Goal: Transaction & Acquisition: Purchase product/service

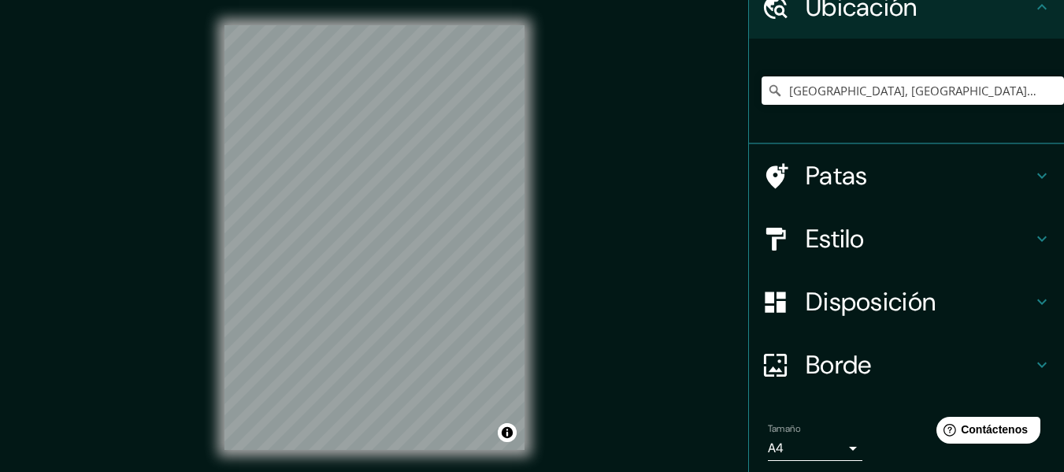
scroll to position [79, 0]
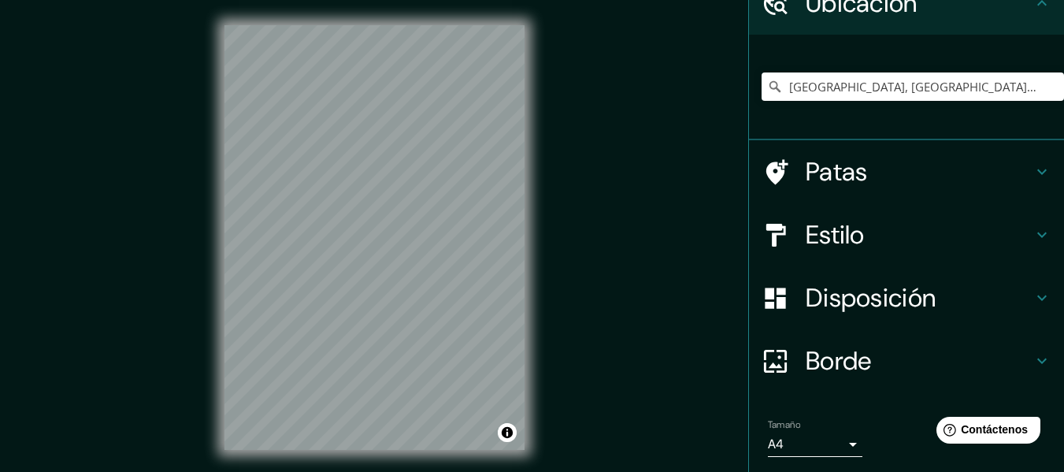
click at [1033, 355] on icon at bounding box center [1042, 360] width 19 height 19
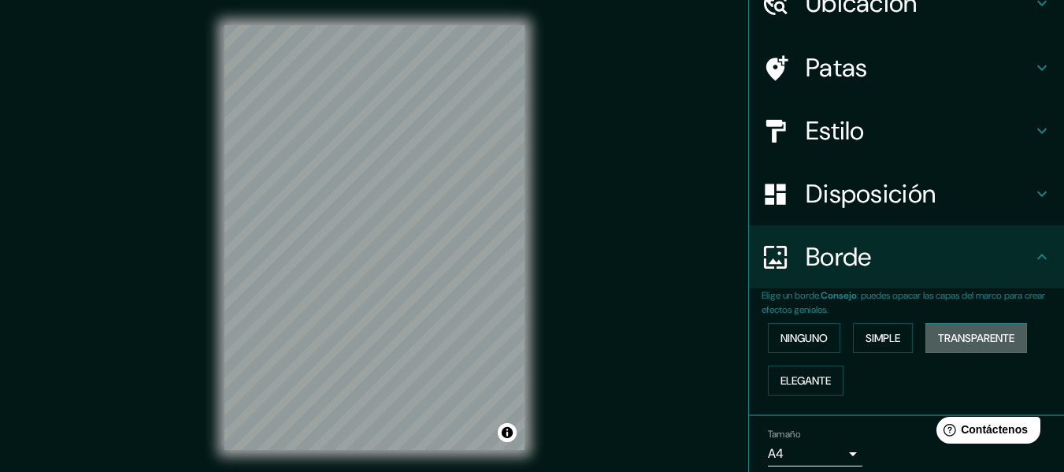
click at [962, 341] on font "Transparente" at bounding box center [976, 338] width 76 height 14
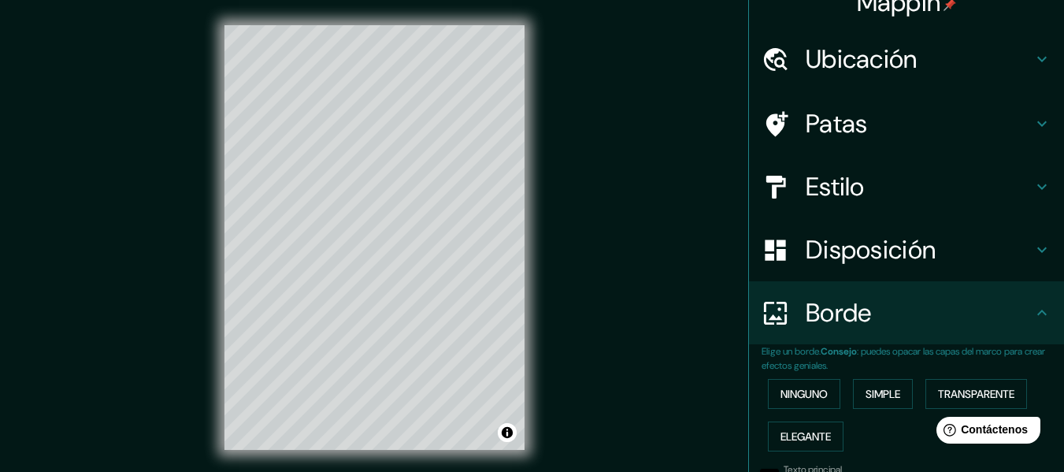
scroll to position [0, 0]
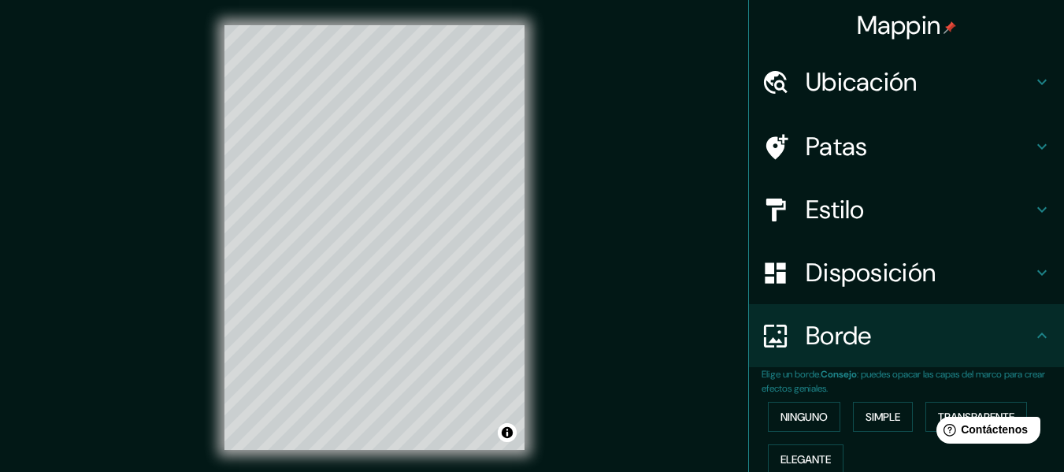
click at [1012, 87] on h4 "Ubicación" at bounding box center [919, 82] width 227 height 32
type input "183"
type input "30"
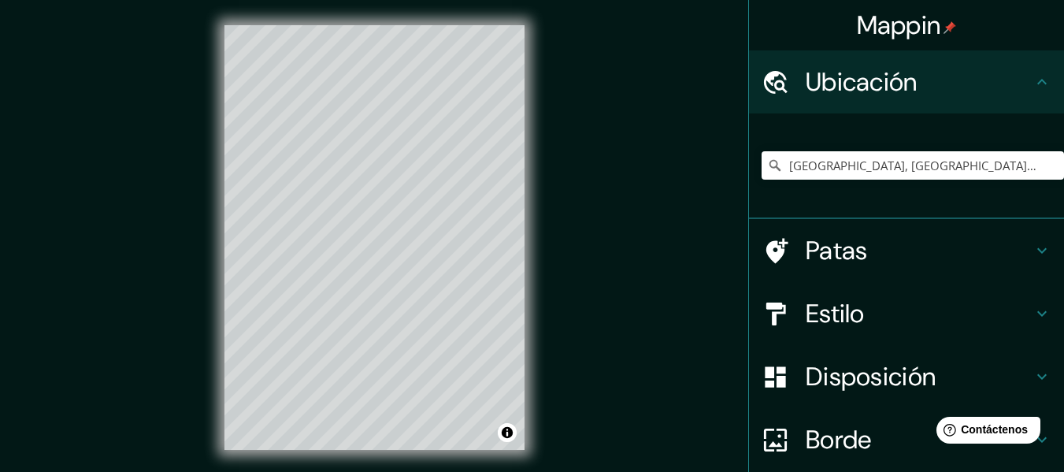
click at [1018, 84] on h4 "Ubicación" at bounding box center [919, 82] width 227 height 32
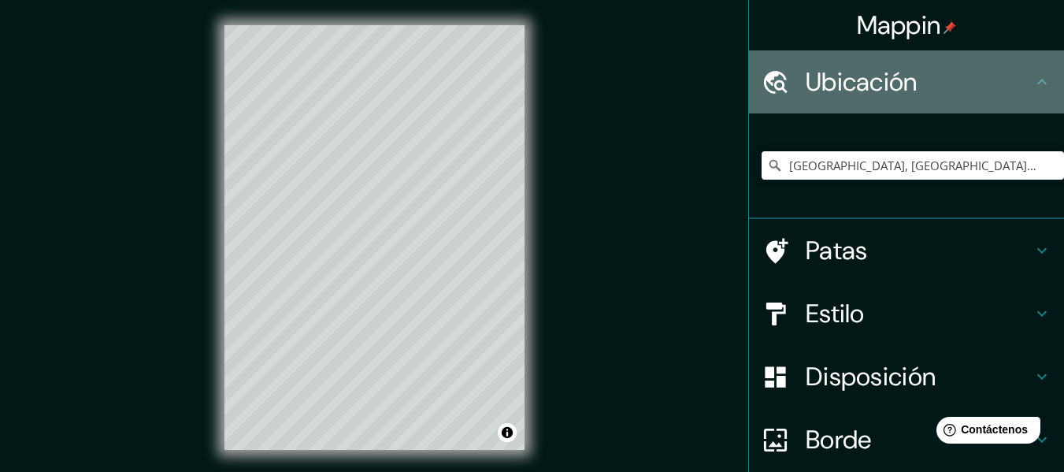
click at [1034, 85] on icon at bounding box center [1042, 81] width 19 height 19
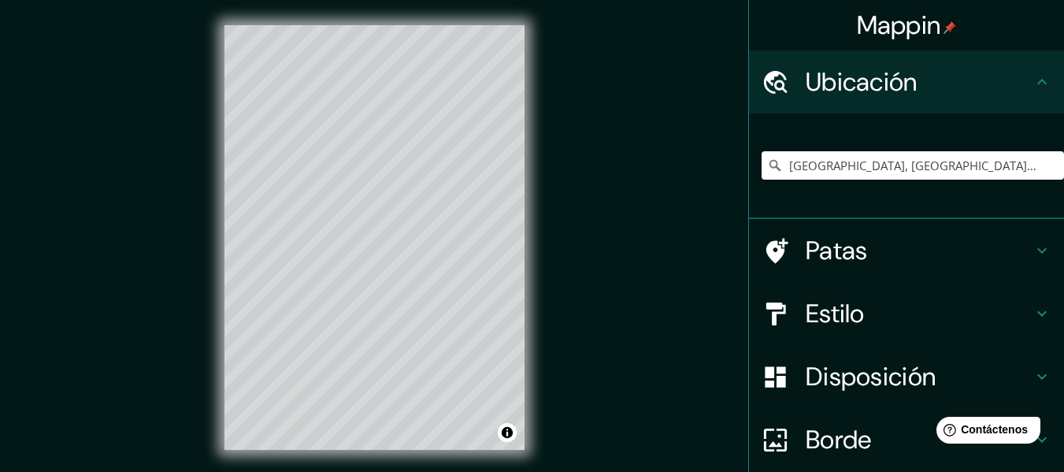
click at [1029, 240] on div "Patas" at bounding box center [906, 250] width 315 height 63
type input "183"
type input "30"
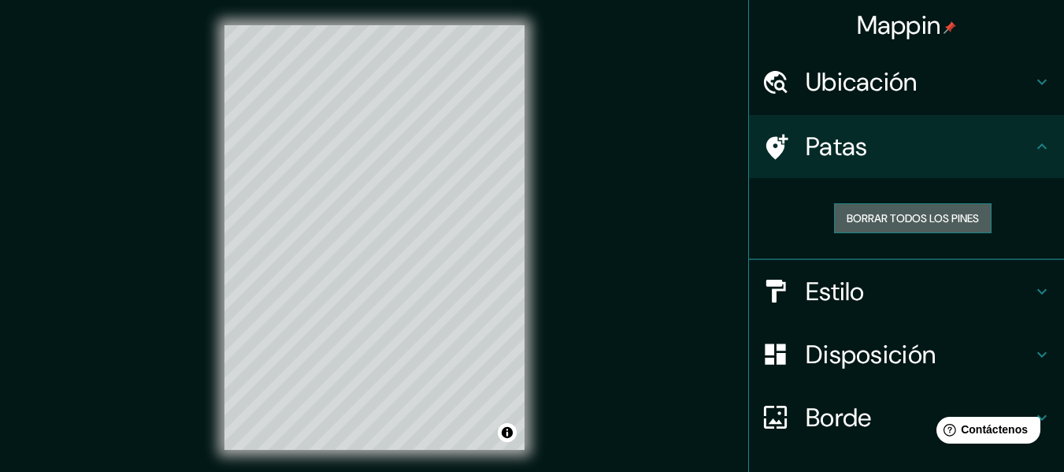
click at [964, 228] on font "Borrar todos los pines" at bounding box center [913, 218] width 132 height 20
click at [1037, 291] on icon at bounding box center [1041, 291] width 9 height 6
type input "183"
type input "30"
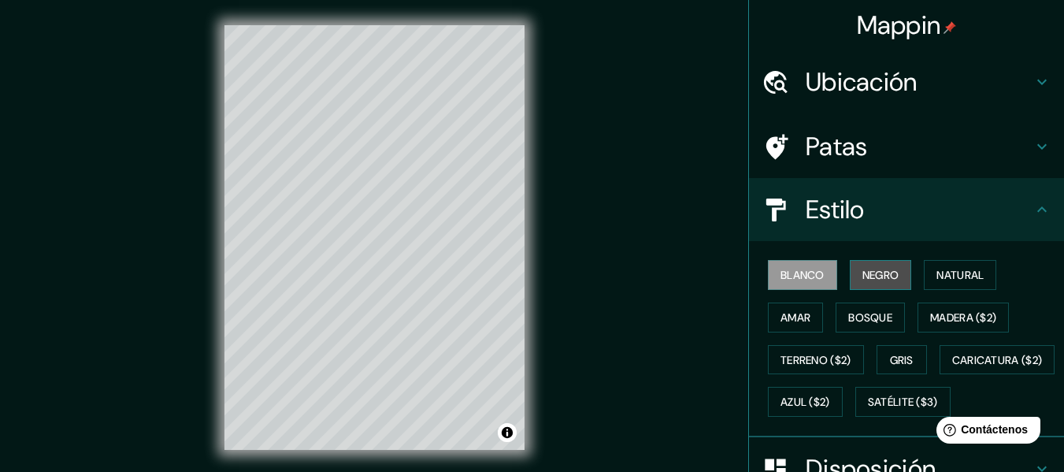
click at [889, 288] on button "Negro" at bounding box center [881, 275] width 62 height 30
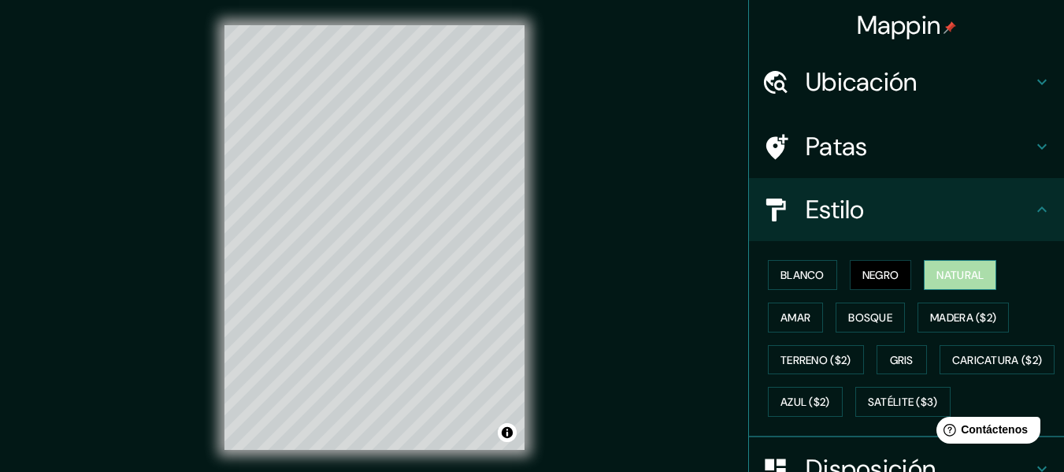
click at [955, 286] on button "Natural" at bounding box center [960, 275] width 72 height 30
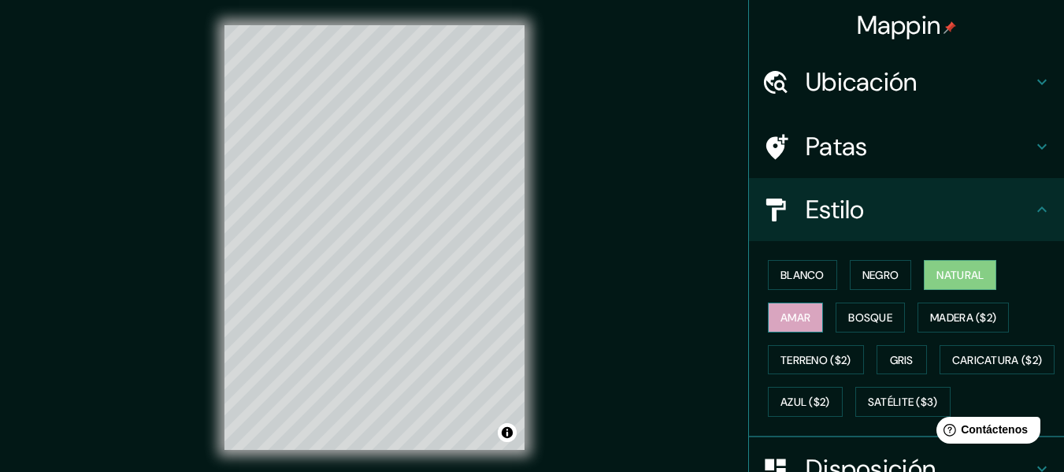
click at [787, 317] on font "Amar" at bounding box center [796, 317] width 30 height 14
click at [853, 317] on font "Bosque" at bounding box center [870, 317] width 44 height 14
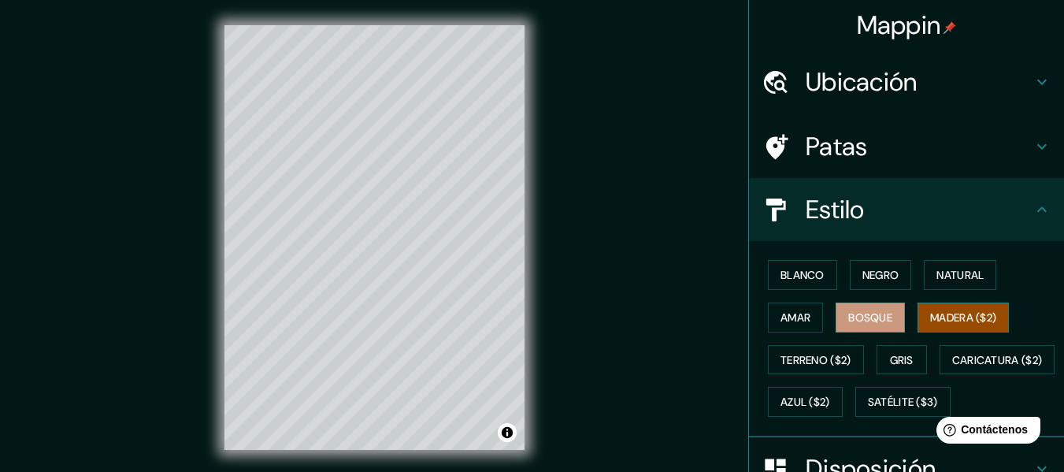
click at [954, 328] on button "Madera ($2)" at bounding box center [963, 317] width 91 height 30
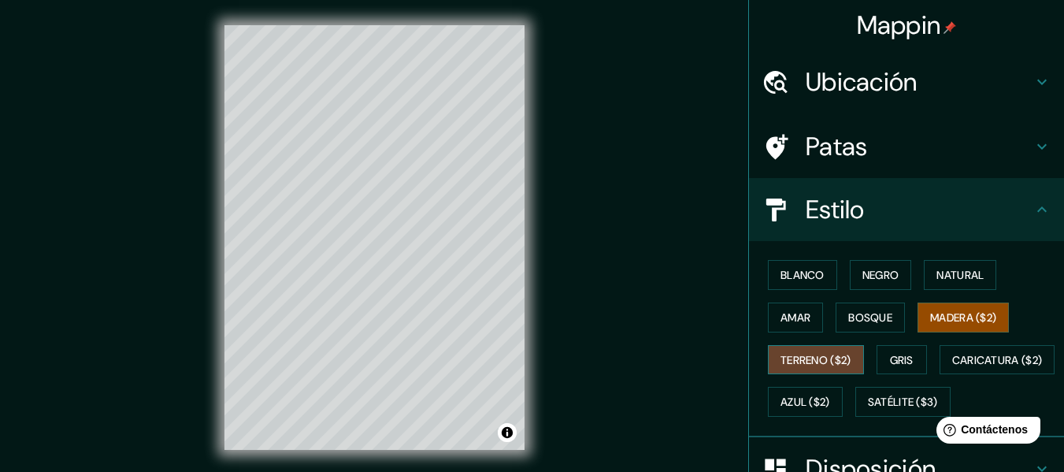
click at [808, 369] on font "Terreno ($2)" at bounding box center [816, 360] width 71 height 20
click at [906, 351] on font "Gris" at bounding box center [902, 360] width 24 height 20
click at [829, 370] on button "Terreno ($2)" at bounding box center [816, 360] width 96 height 30
click at [903, 355] on font "Gris" at bounding box center [902, 360] width 24 height 14
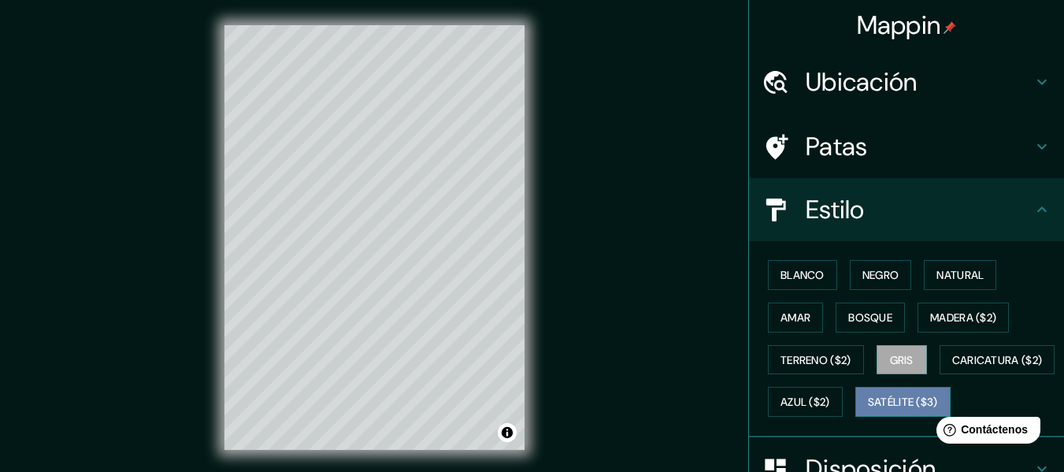
click at [868, 410] on font "Satélite ($3)" at bounding box center [903, 402] width 70 height 14
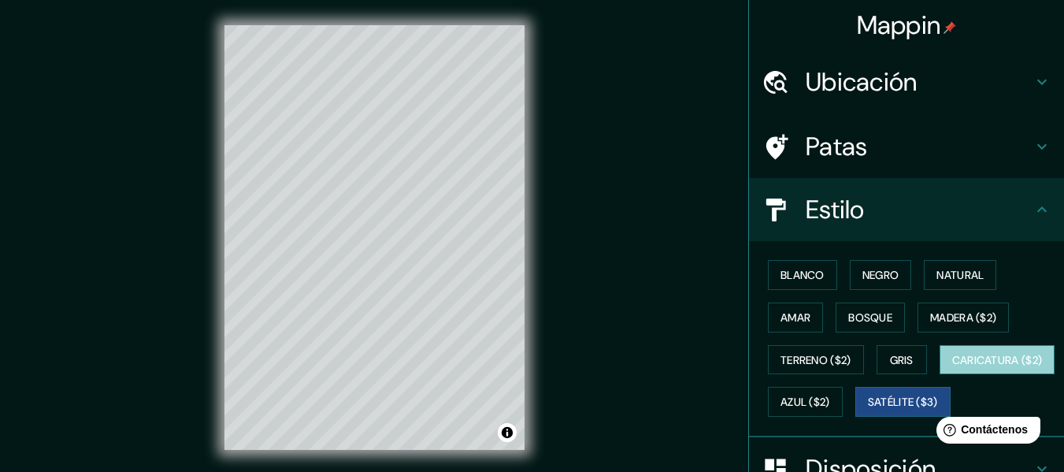
click at [952, 367] on font "Caricatura ($2)" at bounding box center [997, 360] width 91 height 14
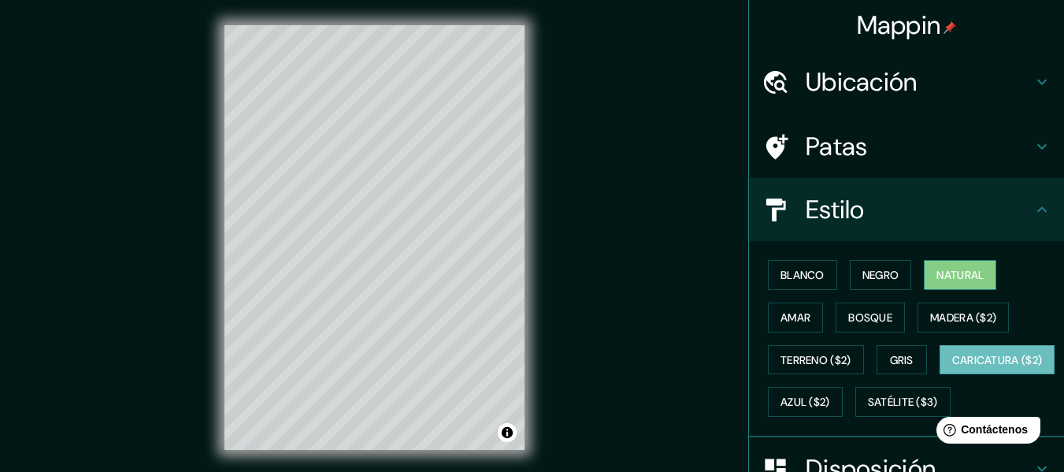
click at [944, 271] on font "Natural" at bounding box center [959, 275] width 47 height 14
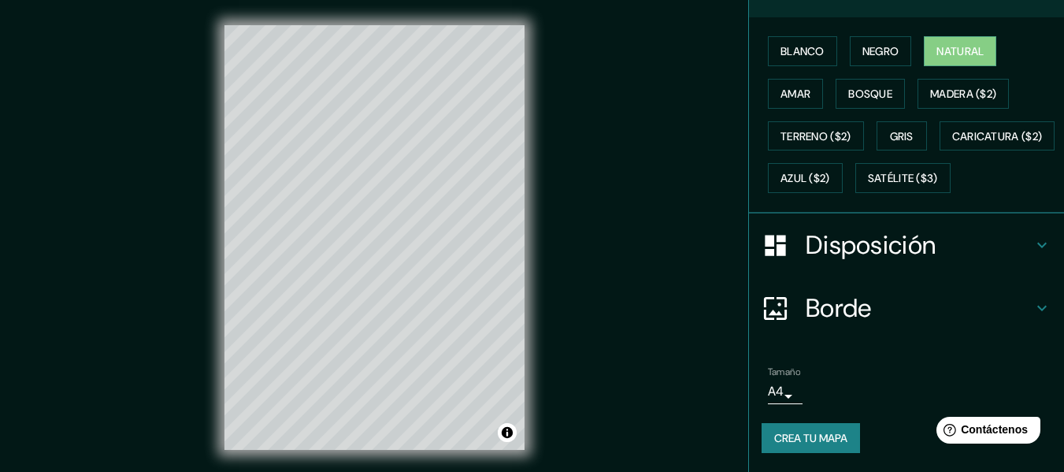
scroll to position [265, 0]
click at [1033, 311] on icon at bounding box center [1042, 308] width 19 height 19
type input "183"
type input "30"
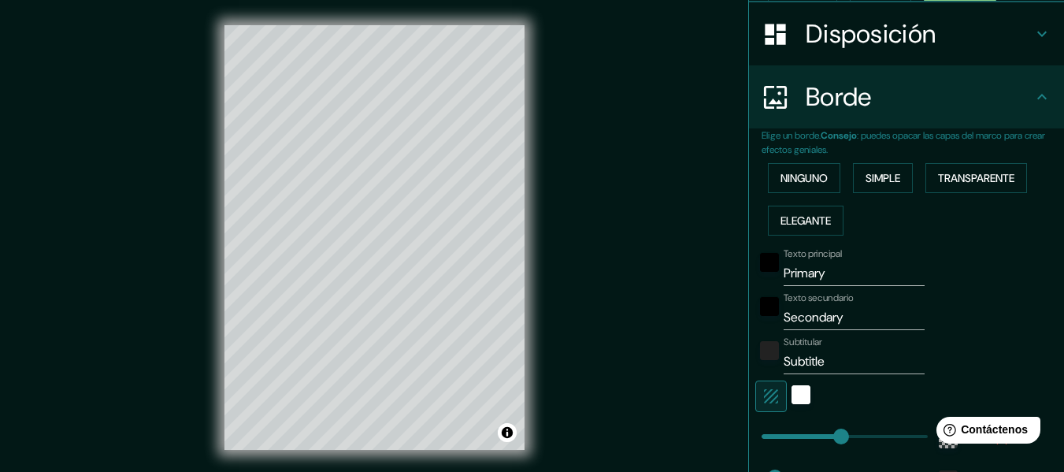
scroll to position [239, 0]
click at [812, 224] on font "Elegante" at bounding box center [806, 220] width 50 height 14
click at [948, 170] on font "Transparente" at bounding box center [976, 178] width 76 height 20
click at [512, 436] on button "Activar o desactivar atribución" at bounding box center [507, 432] width 19 height 19
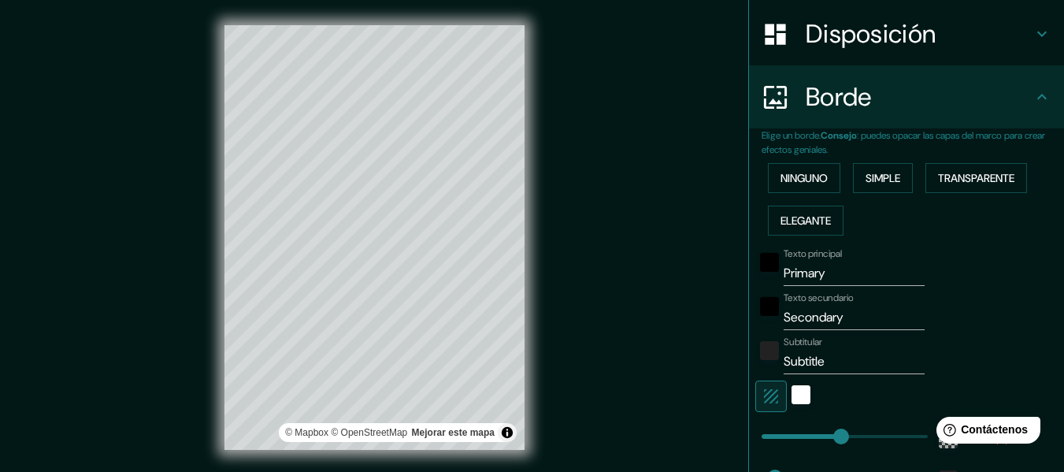
click at [562, 405] on div "Mappin Ubicación [GEOGRAPHIC_DATA], [GEOGRAPHIC_DATA], [GEOGRAPHIC_DATA] [GEOGR…" at bounding box center [532, 250] width 1064 height 500
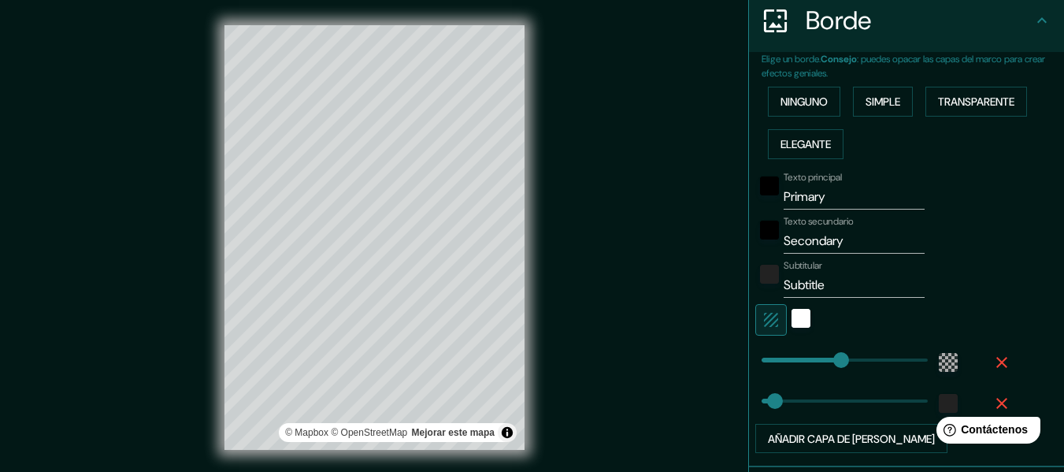
scroll to position [317, 0]
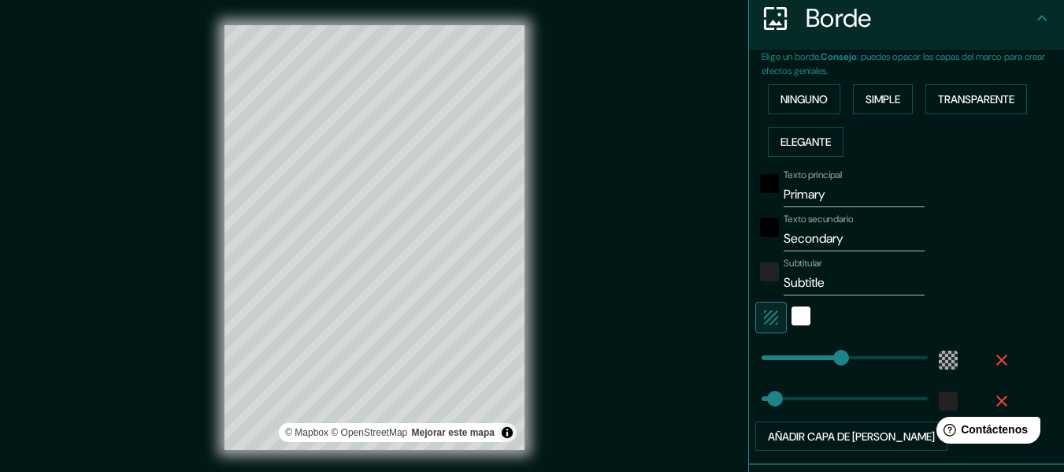
type input "183"
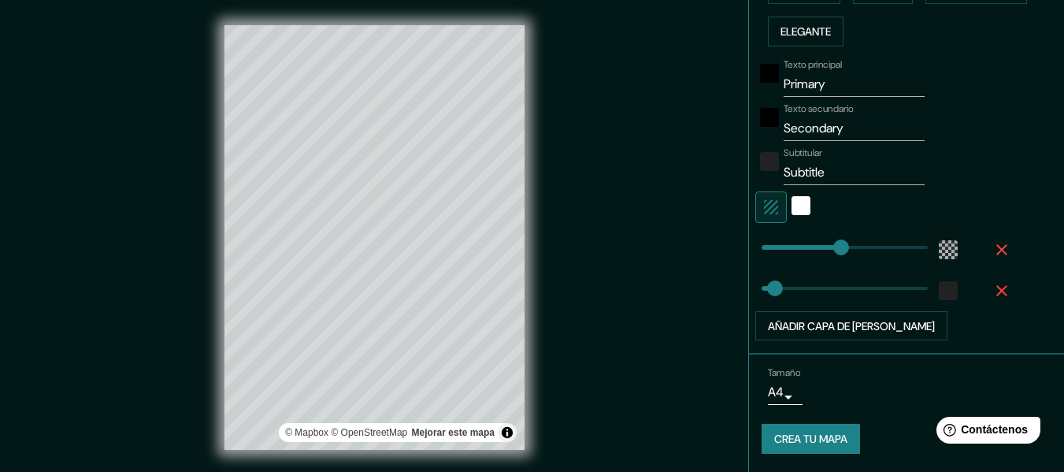
scroll to position [428, 0]
click at [775, 394] on body "Mappin Ubicación [GEOGRAPHIC_DATA], [GEOGRAPHIC_DATA], [GEOGRAPHIC_DATA] [GEOGR…" at bounding box center [532, 236] width 1064 height 472
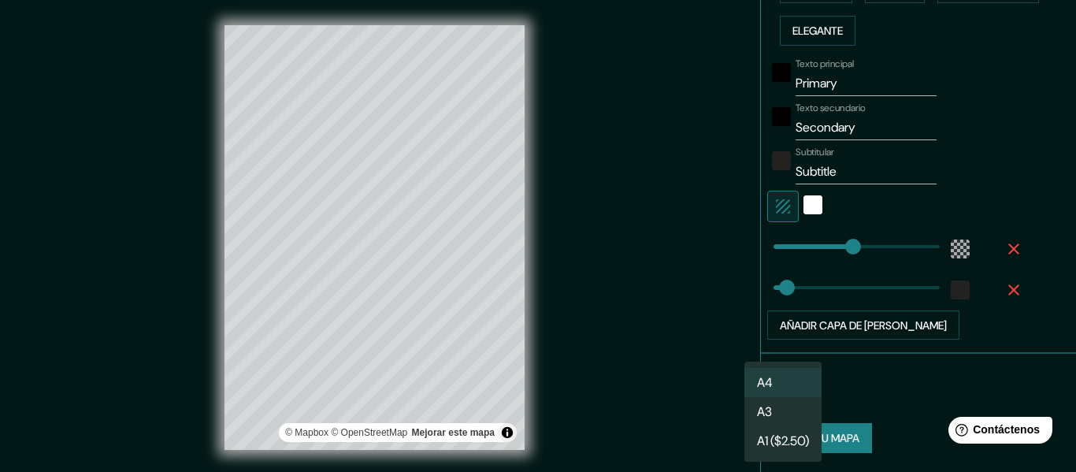
click at [780, 411] on li "A3" at bounding box center [782, 411] width 77 height 29
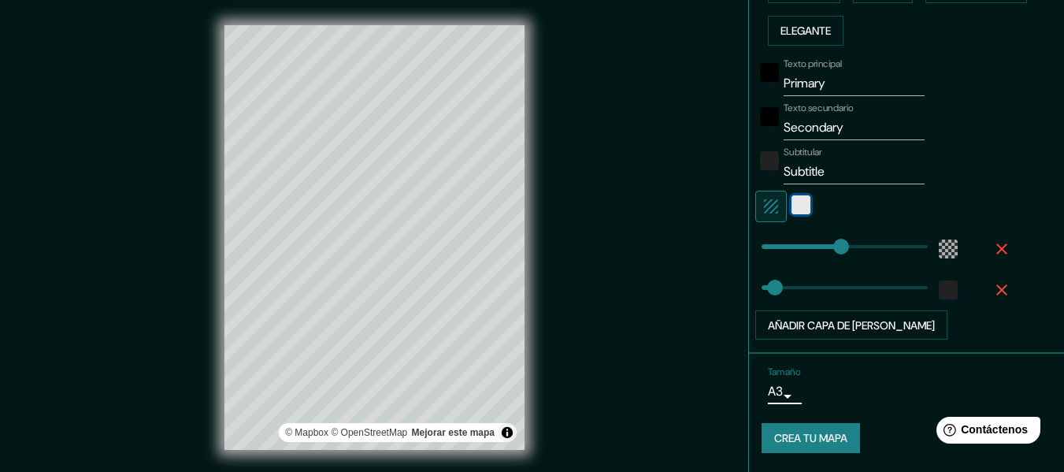
click at [792, 205] on div "blanco" at bounding box center [801, 204] width 19 height 19
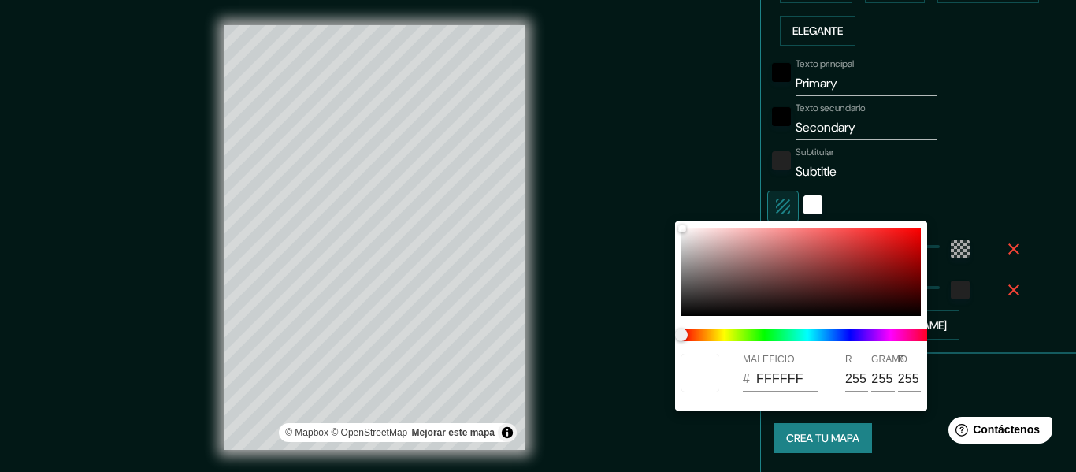
click at [845, 194] on div at bounding box center [538, 236] width 1076 height 472
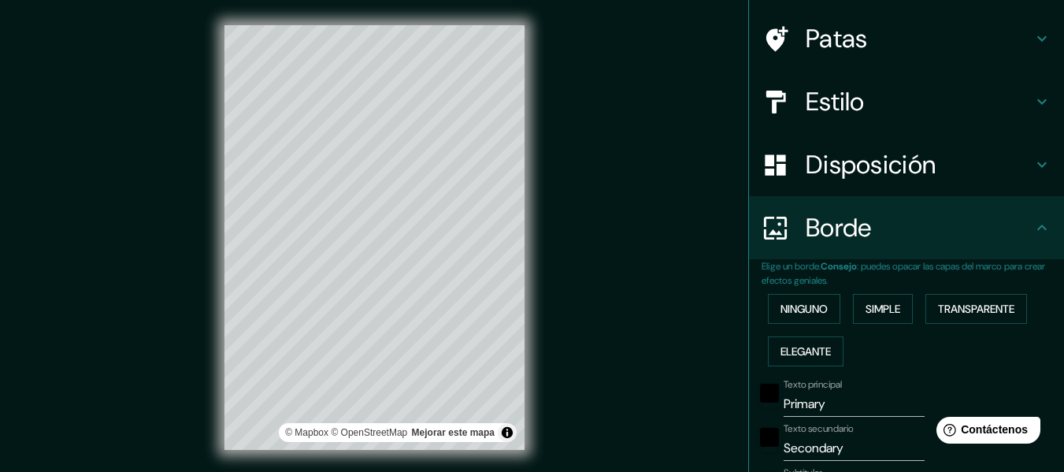
scroll to position [158, 0]
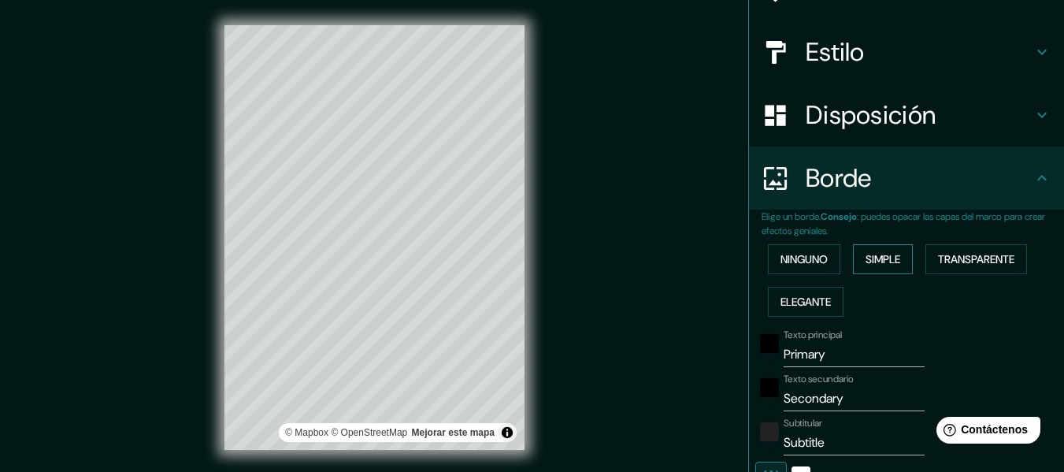
click at [875, 257] on font "Simple" at bounding box center [883, 259] width 35 height 14
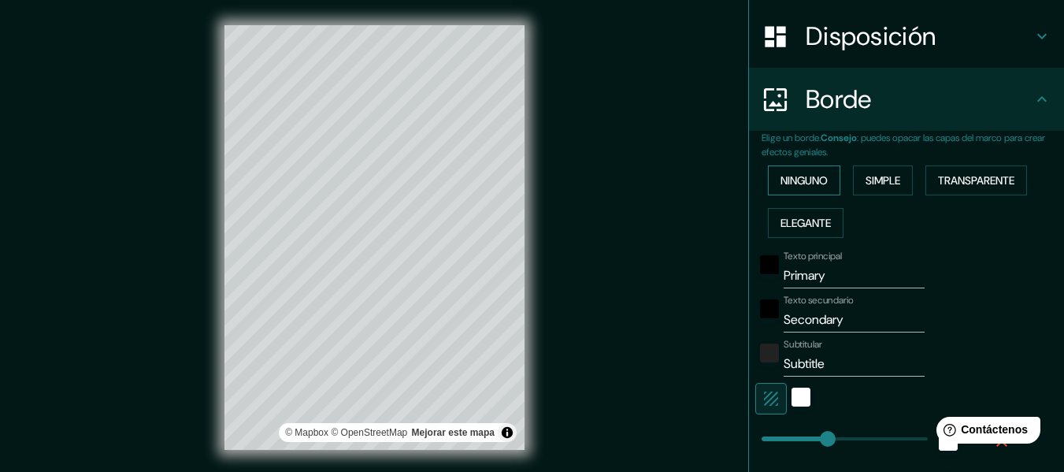
click at [788, 185] on font "Ninguno" at bounding box center [804, 180] width 47 height 14
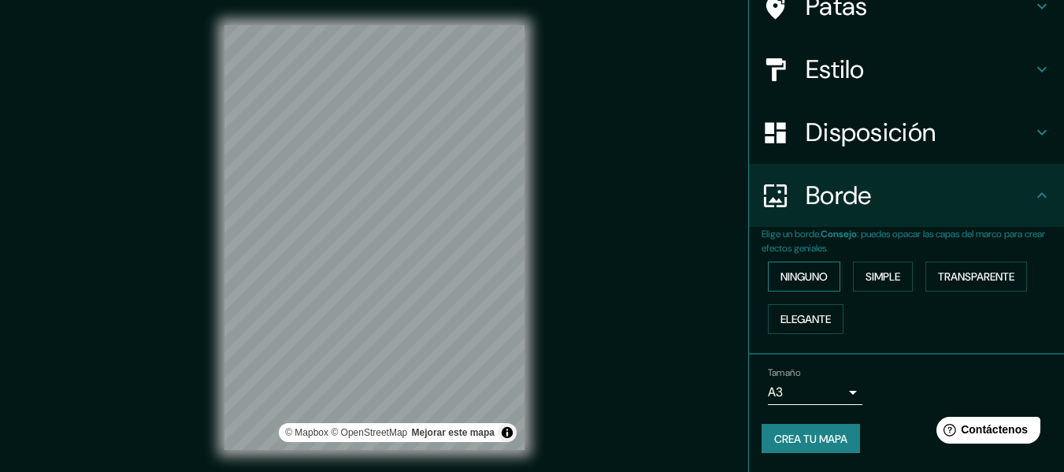
scroll to position [140, 0]
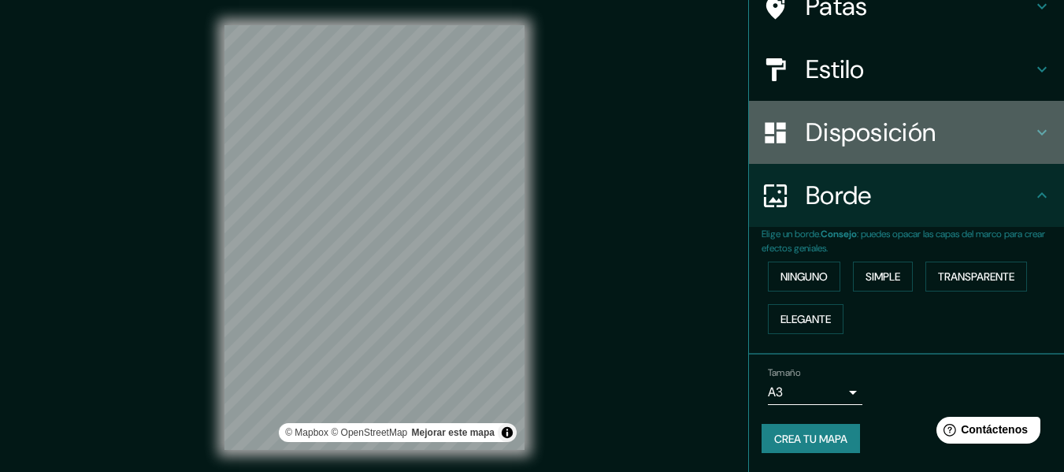
click at [1038, 129] on icon at bounding box center [1042, 132] width 19 height 19
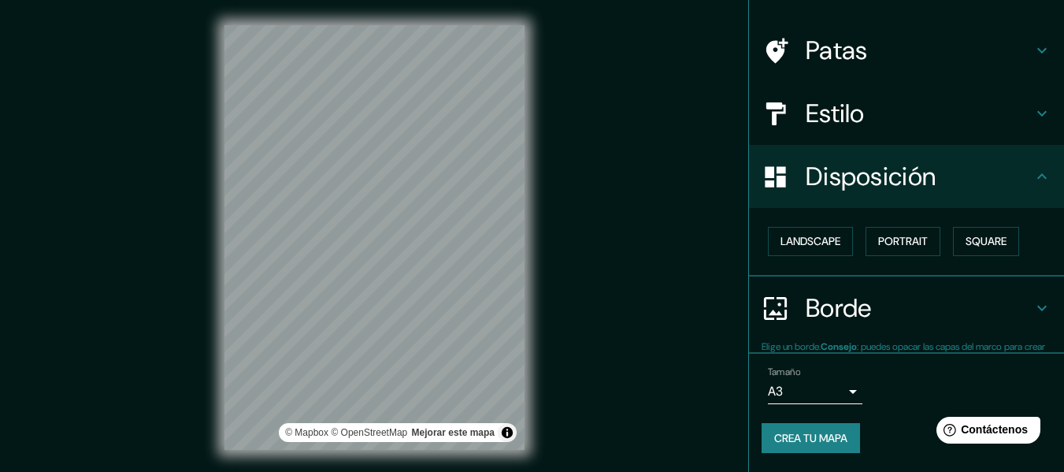
scroll to position [96, 0]
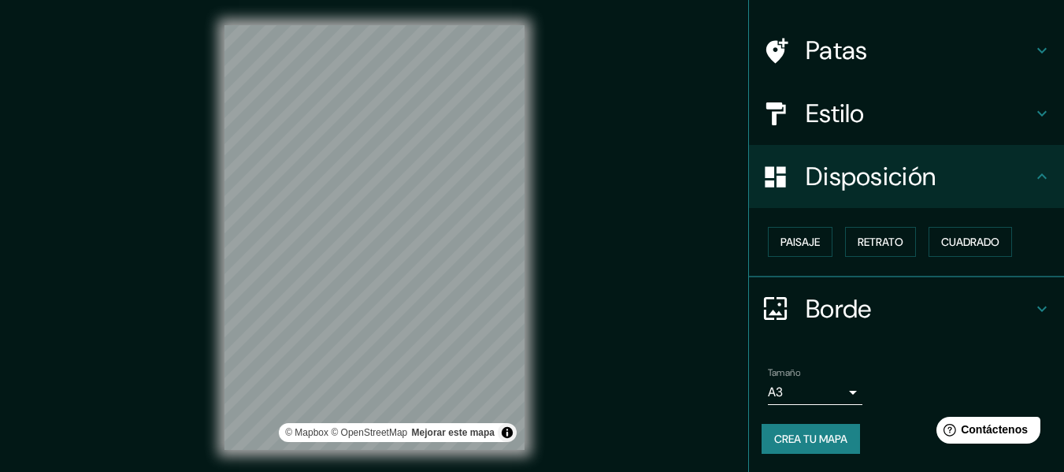
click at [1035, 108] on icon at bounding box center [1042, 113] width 19 height 19
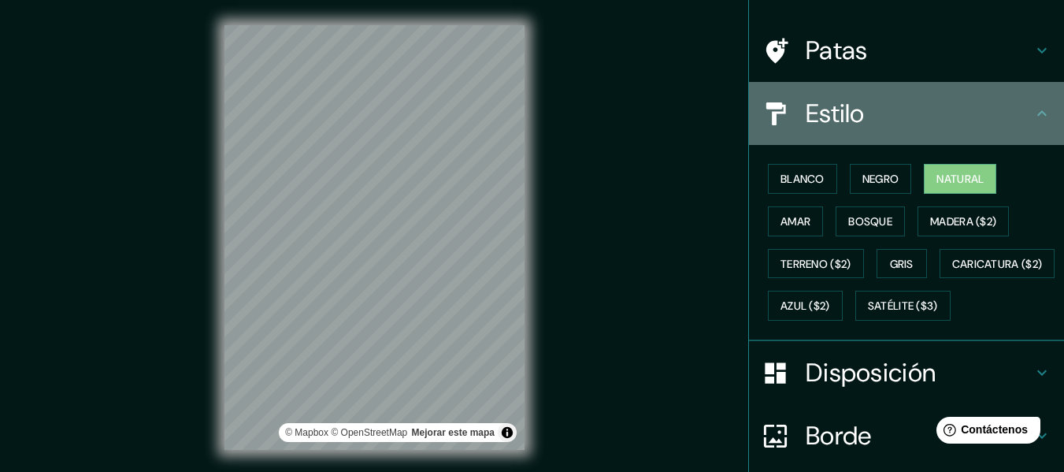
click at [1025, 127] on div "Estilo" at bounding box center [906, 113] width 315 height 63
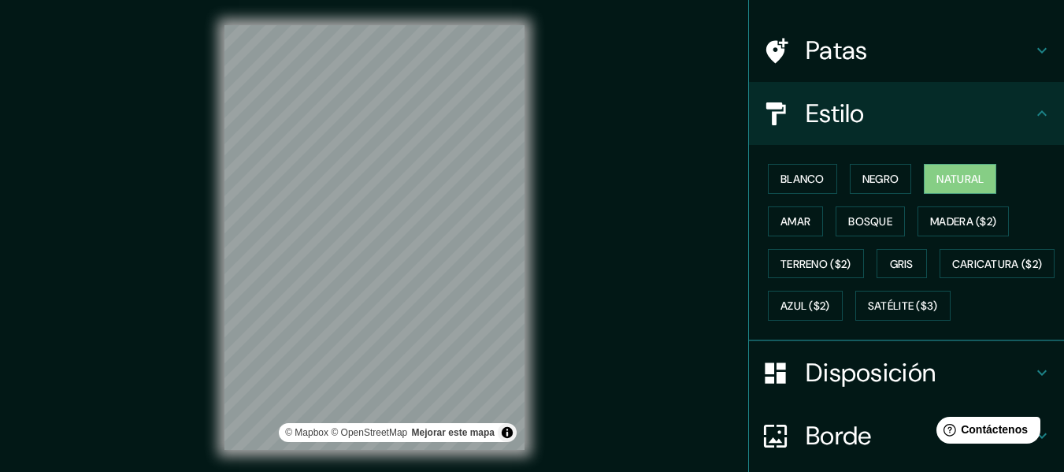
click at [1016, 66] on div "Patas" at bounding box center [906, 50] width 315 height 63
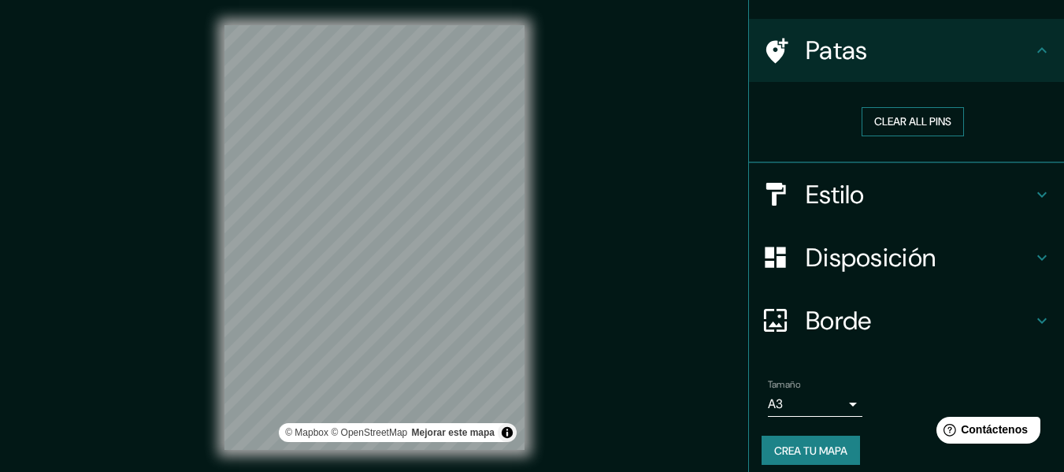
click at [920, 128] on button "Clear all pins" at bounding box center [913, 121] width 102 height 29
click at [800, 132] on div "Clear all pins" at bounding box center [912, 121] width 277 height 29
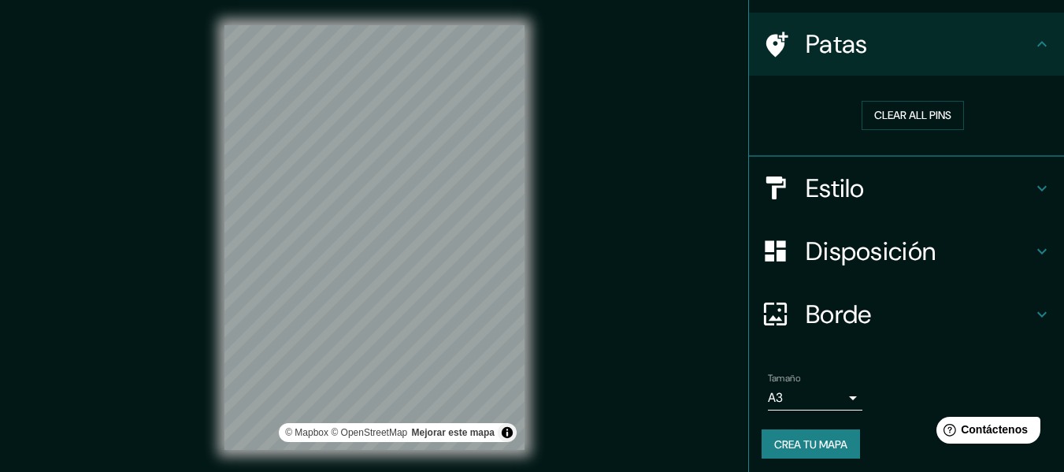
scroll to position [108, 0]
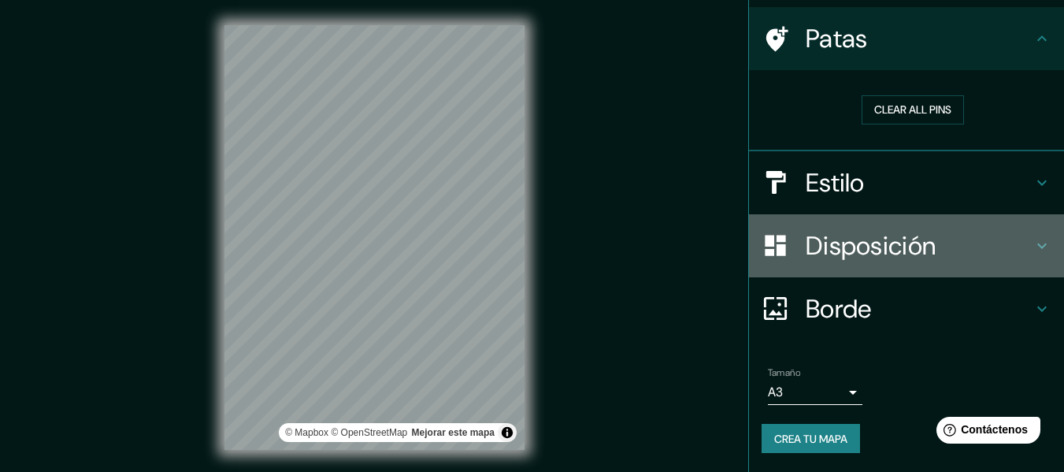
click at [1033, 253] on icon at bounding box center [1042, 245] width 19 height 19
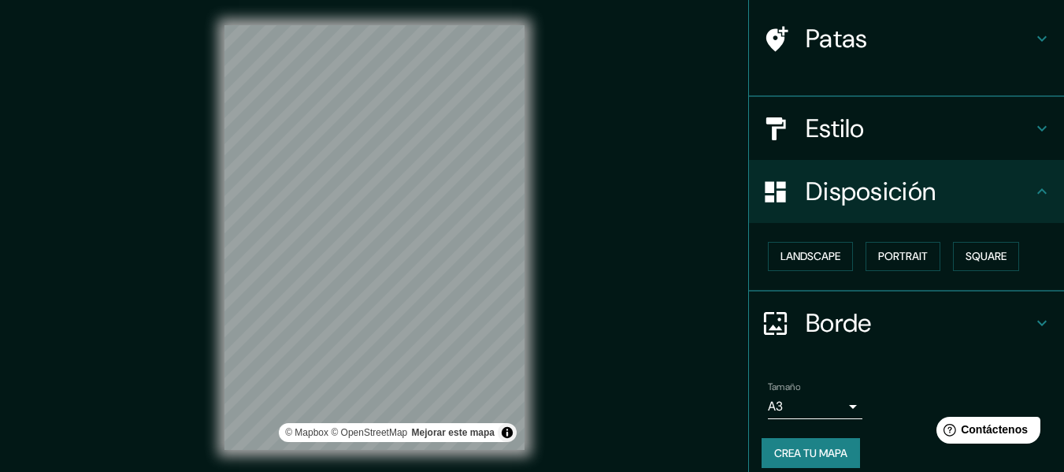
scroll to position [96, 0]
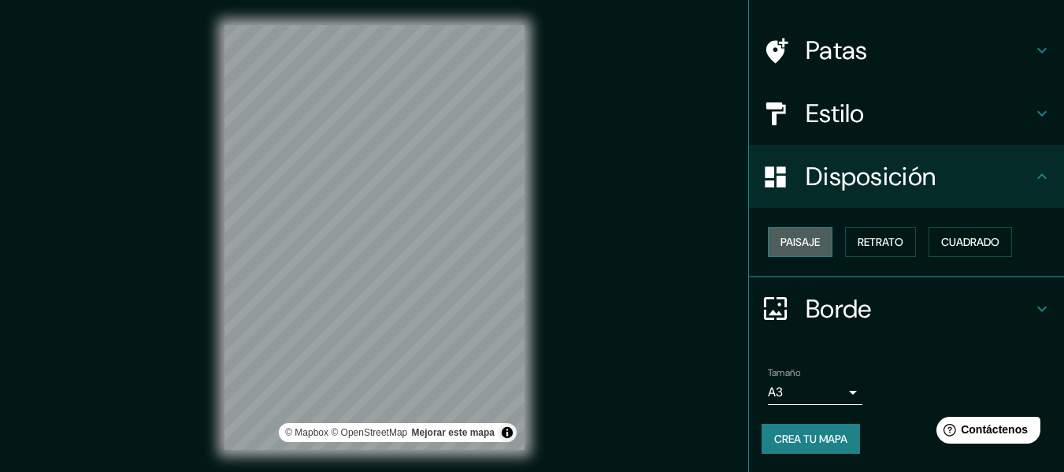
click at [788, 247] on font "Paisaje" at bounding box center [800, 242] width 39 height 14
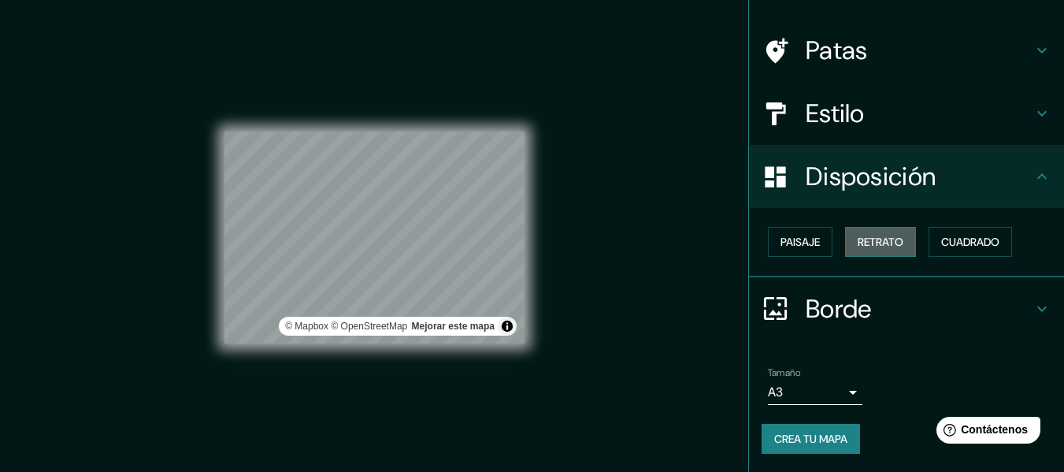
click at [862, 240] on font "Retrato" at bounding box center [881, 242] width 46 height 14
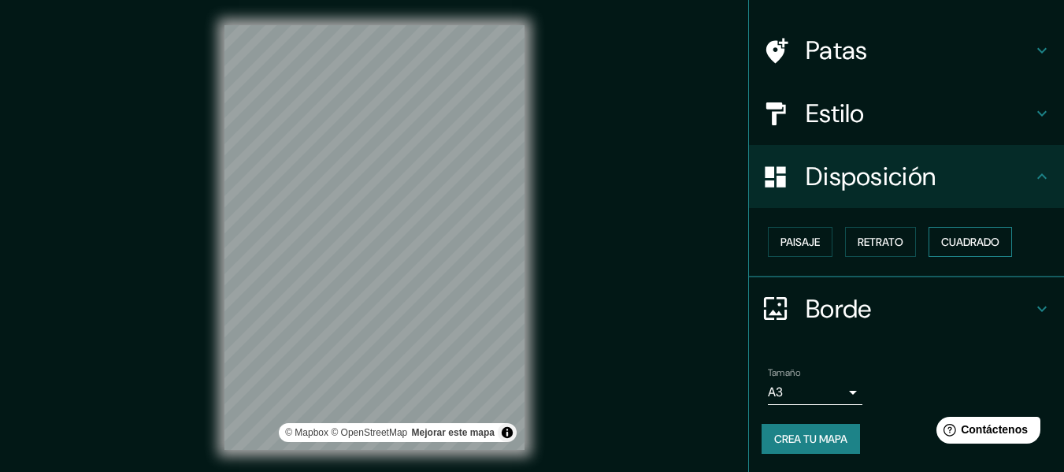
click at [979, 240] on font "Cuadrado" at bounding box center [970, 242] width 58 height 14
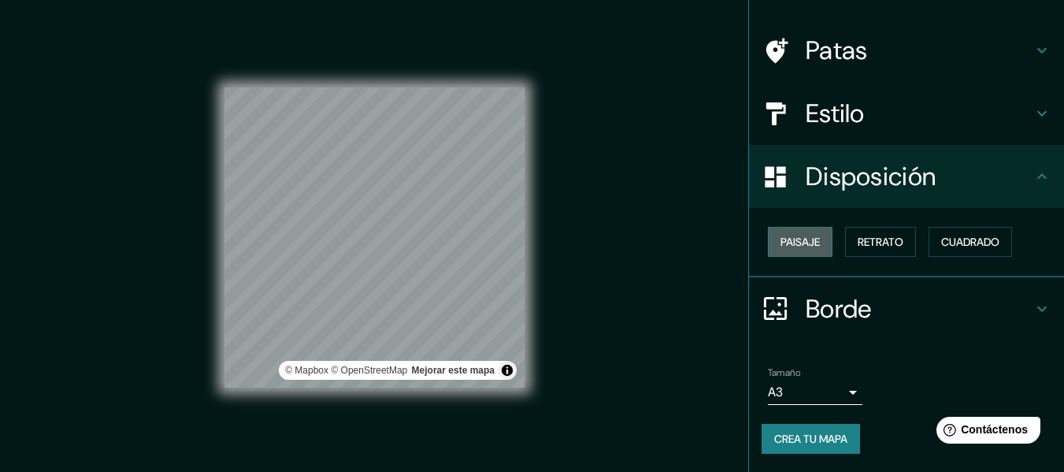
click at [781, 236] on font "Paisaje" at bounding box center [800, 242] width 39 height 14
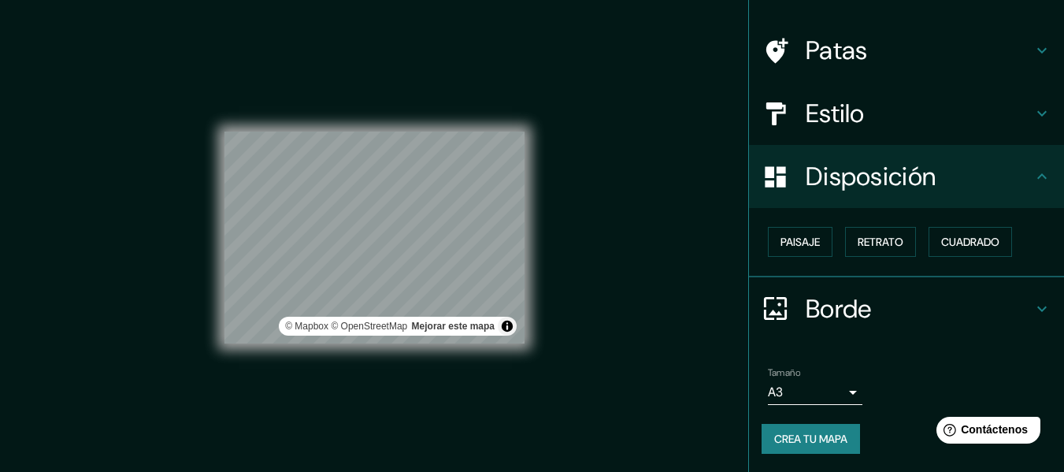
click at [536, 258] on div "© Mapbox © OpenStreetMap Mejorar este mapa" at bounding box center [374, 237] width 350 height 475
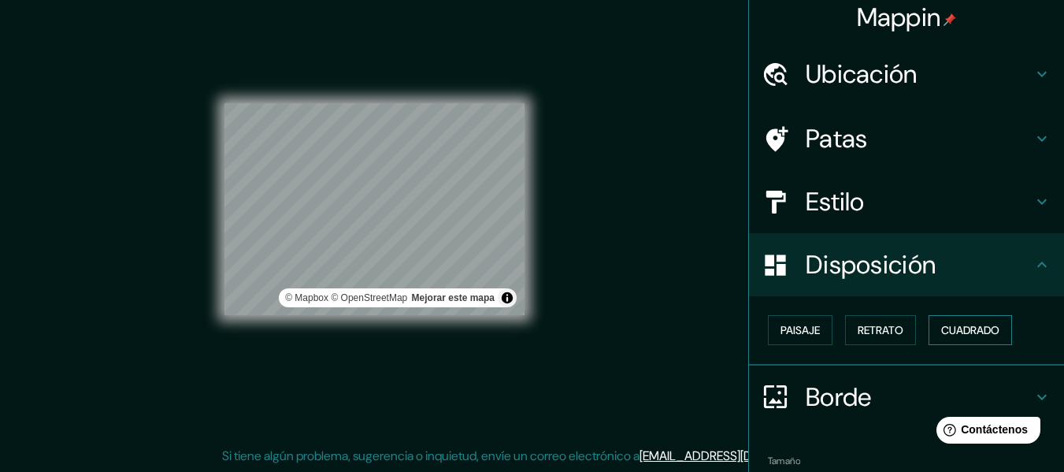
scroll to position [0, 0]
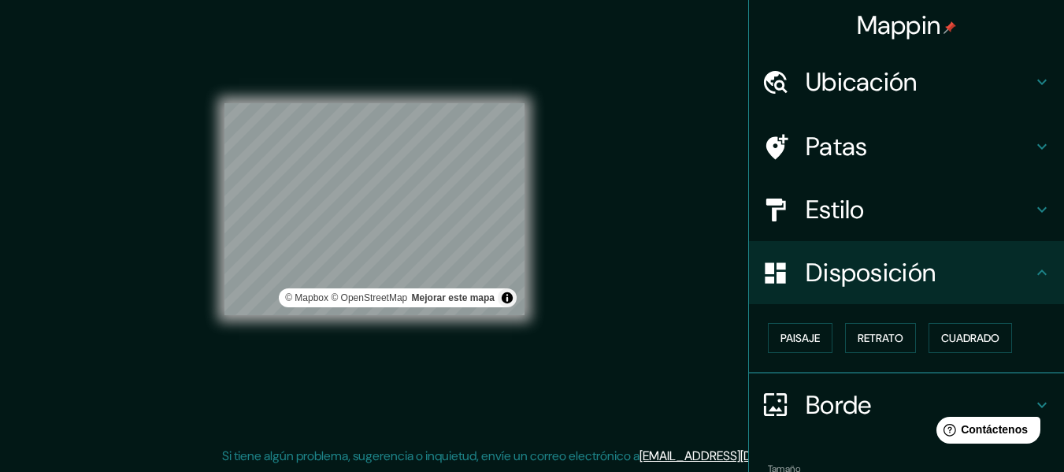
click at [1033, 143] on icon at bounding box center [1042, 146] width 19 height 19
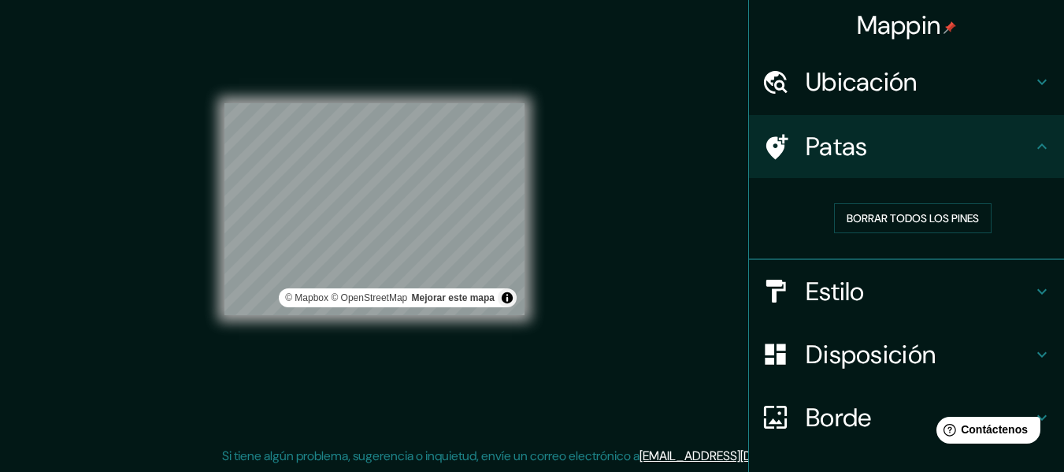
click at [769, 145] on icon at bounding box center [777, 146] width 22 height 25
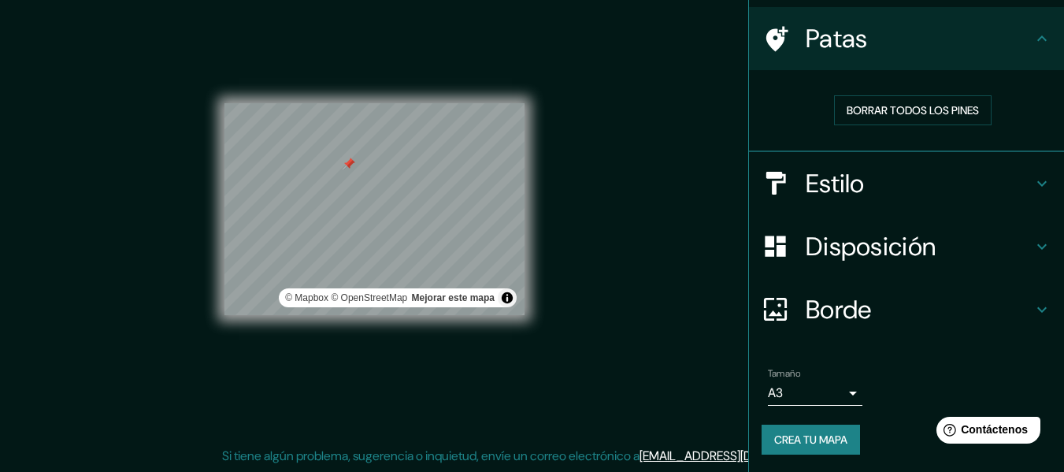
scroll to position [109, 0]
click at [820, 424] on button "Crea tu mapa" at bounding box center [811, 439] width 98 height 30
click at [913, 177] on h4 "Estilo" at bounding box center [919, 183] width 227 height 32
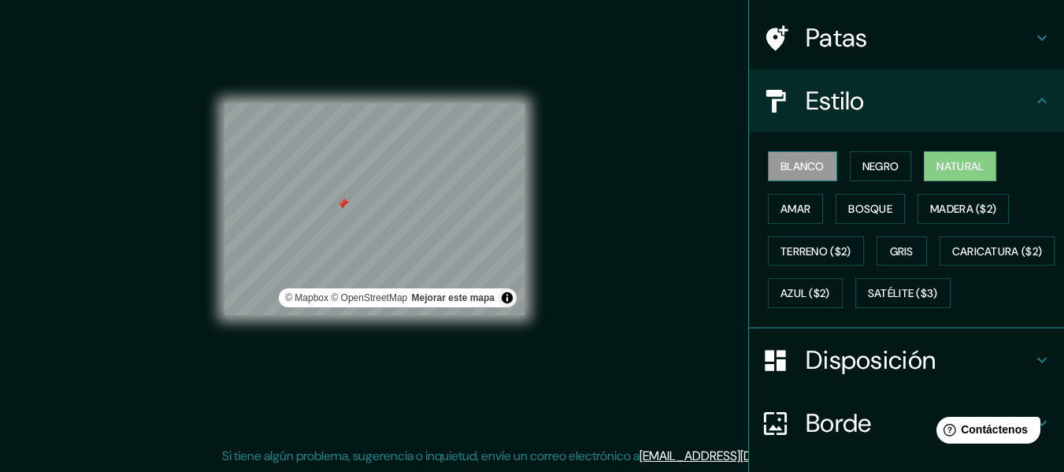
click at [781, 161] on font "Blanco" at bounding box center [803, 166] width 44 height 14
click at [874, 164] on font "Negro" at bounding box center [880, 166] width 37 height 14
click at [783, 167] on font "Blanco" at bounding box center [803, 166] width 44 height 14
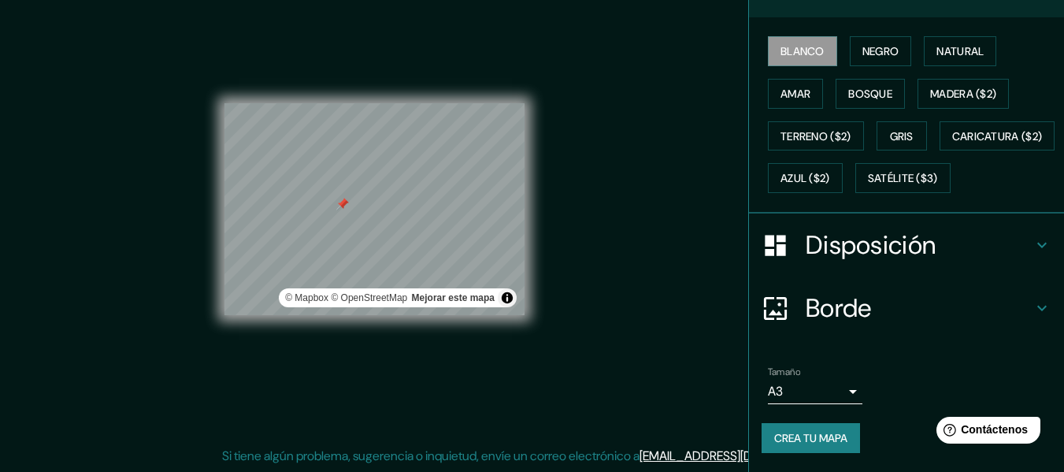
scroll to position [265, 0]
click at [799, 436] on font "Crea tu mapa" at bounding box center [810, 438] width 73 height 14
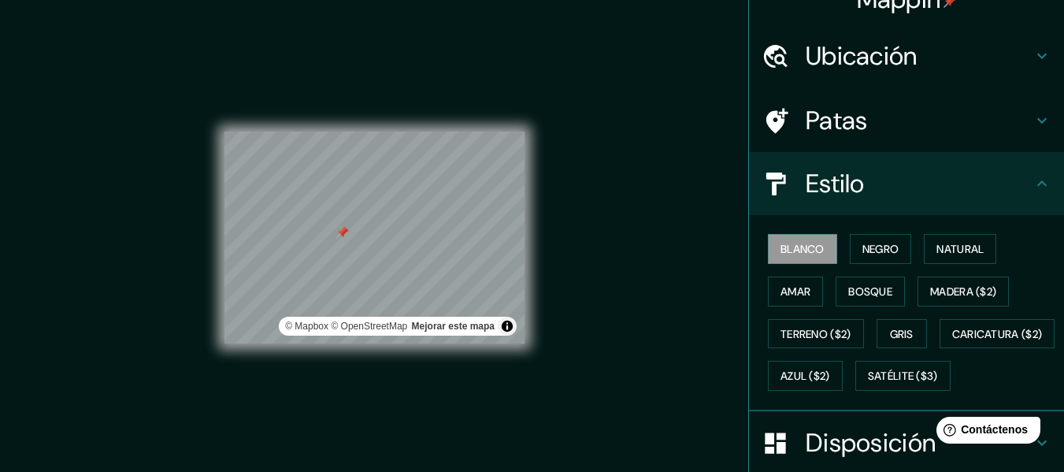
scroll to position [0, 0]
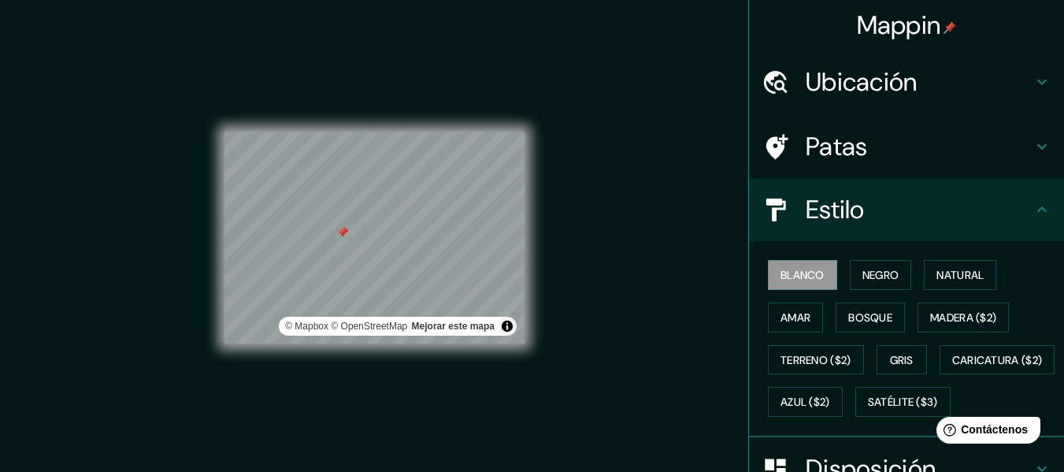
click at [932, 31] on h4 "Mappin" at bounding box center [907, 25] width 100 height 32
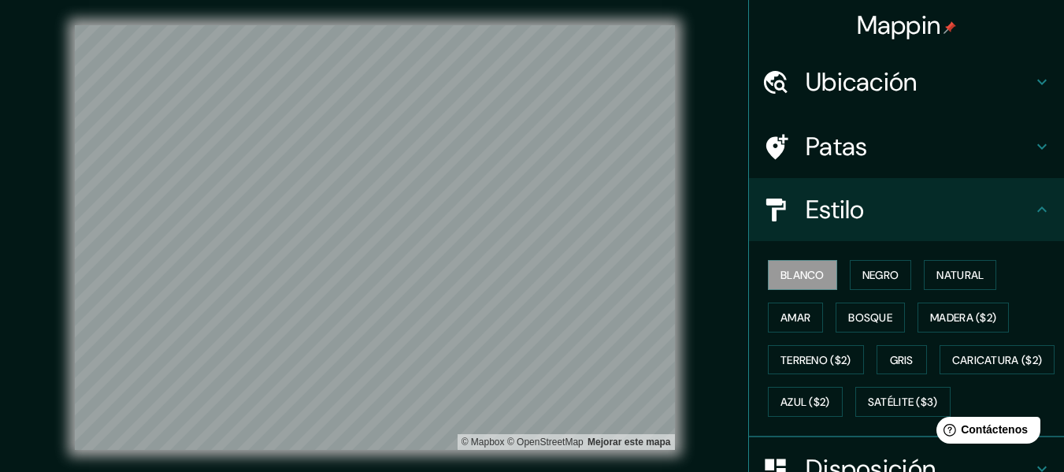
click at [1014, 76] on h4 "Ubicación" at bounding box center [919, 82] width 227 height 32
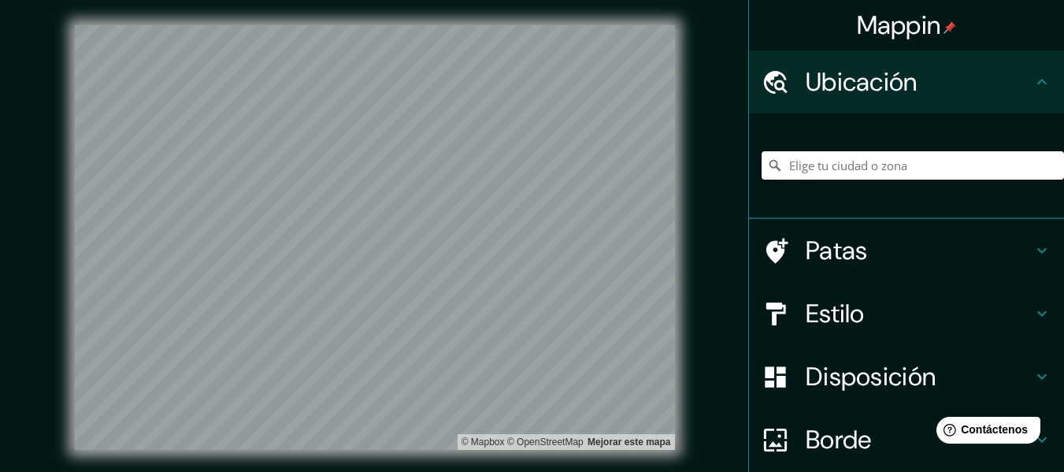
click at [868, 161] on input "Elige tu ciudad o zona" at bounding box center [913, 165] width 302 height 28
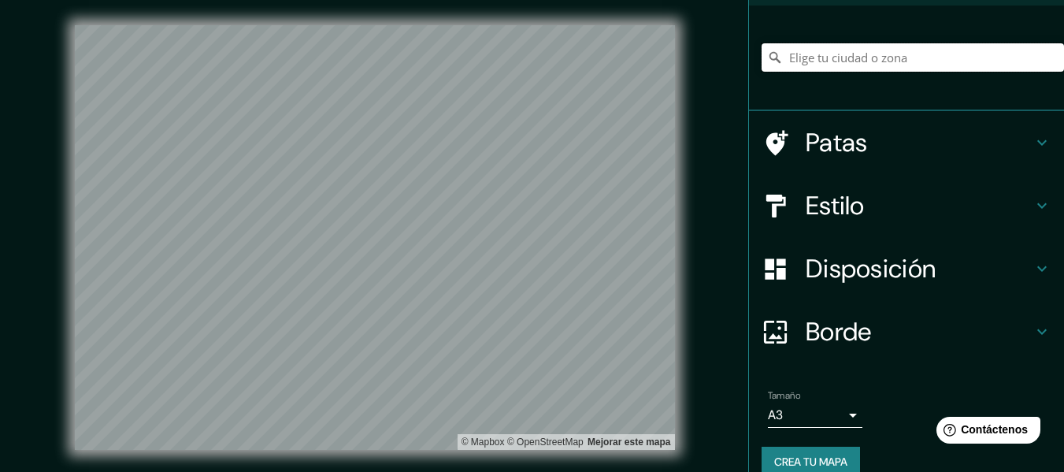
scroll to position [132, 0]
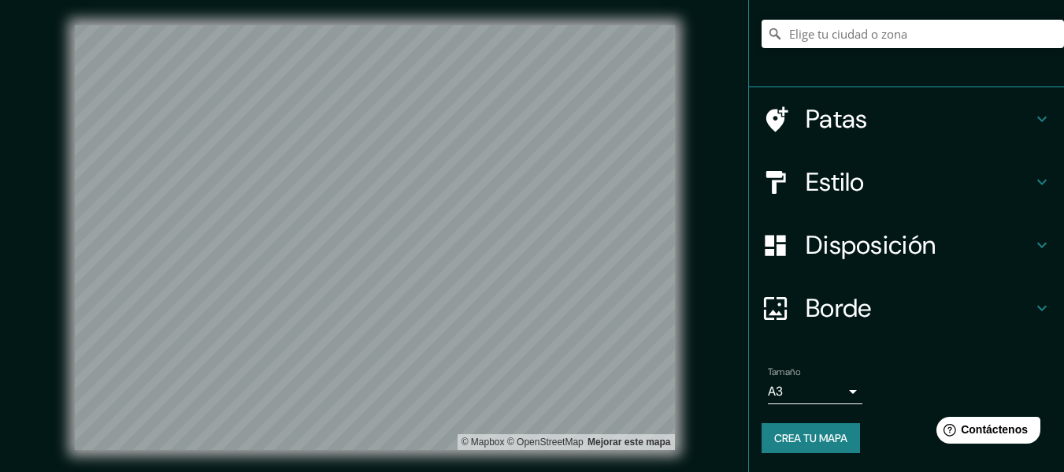
click at [840, 394] on body "Mappin Ubicación Patas Estilo Disposición Borde Elige un borde. Consejo : puede…" at bounding box center [532, 236] width 1064 height 472
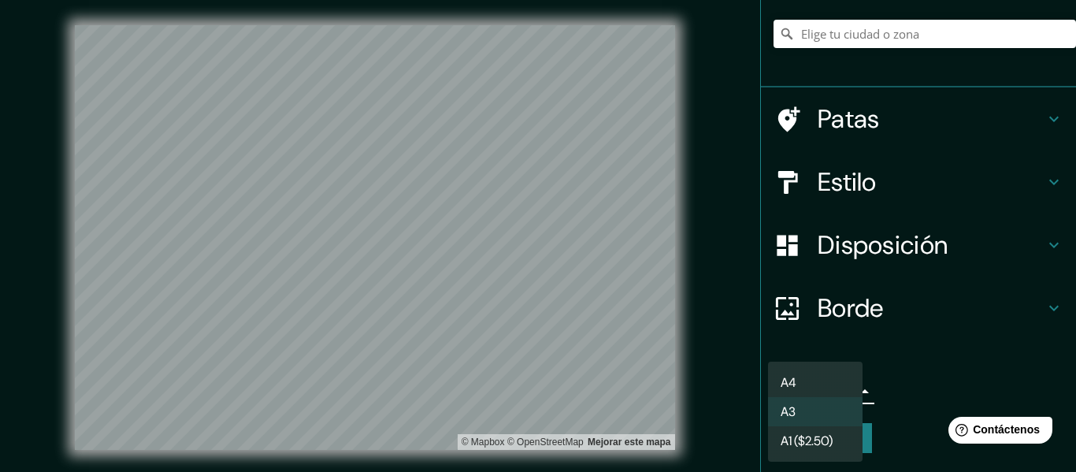
click at [837, 401] on li "A3" at bounding box center [815, 411] width 95 height 29
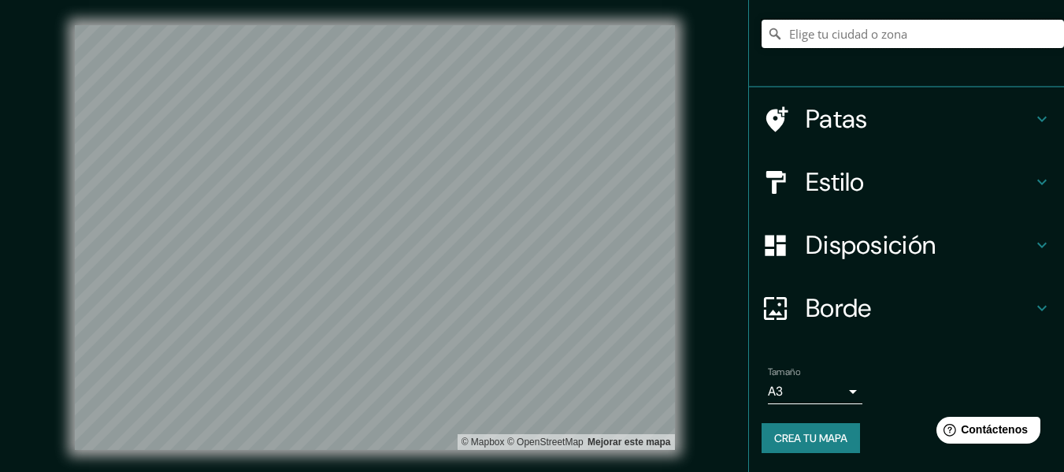
click at [807, 44] on input "Elige tu ciudad o zona" at bounding box center [913, 34] width 302 height 28
type input "y"
type input "[GEOGRAPHIC_DATA], [GEOGRAPHIC_DATA], [GEOGRAPHIC_DATA]"
click at [1000, 128] on h4 "Patas" at bounding box center [919, 119] width 227 height 32
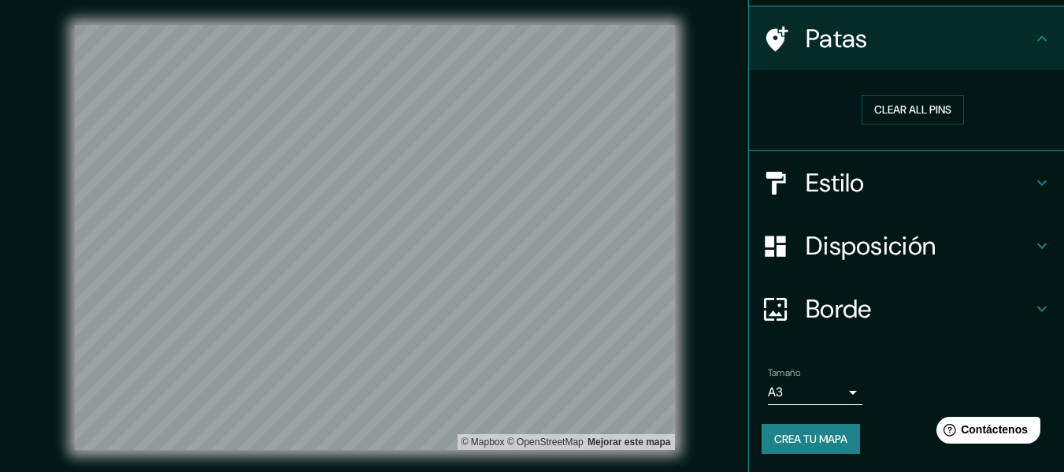
scroll to position [109, 0]
click at [1027, 165] on div "Estilo" at bounding box center [906, 182] width 315 height 63
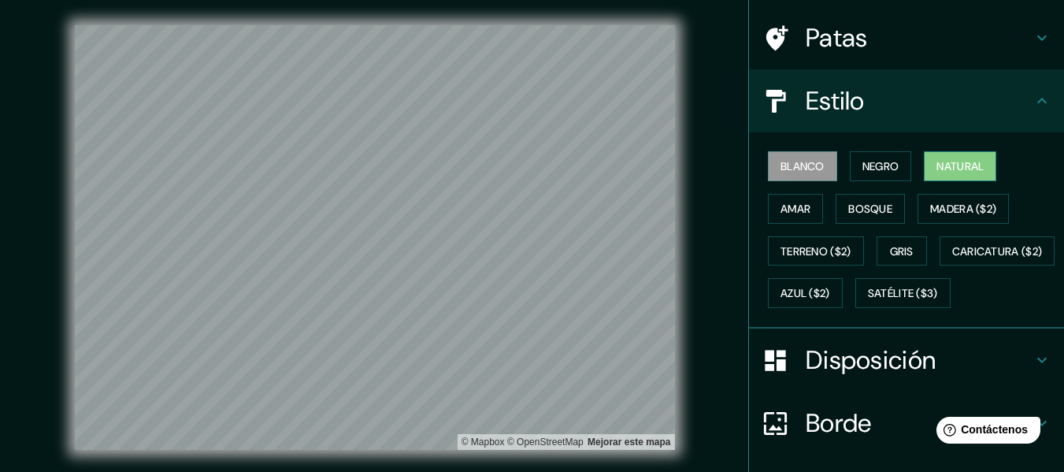
click at [962, 176] on font "Natural" at bounding box center [959, 166] width 47 height 20
click at [805, 171] on font "Blanco" at bounding box center [803, 166] width 44 height 14
click at [966, 161] on font "Natural" at bounding box center [959, 166] width 47 height 14
click at [797, 169] on font "Blanco" at bounding box center [803, 166] width 44 height 14
click at [992, 167] on div "Blanco Negro Natural Amar Bosque Madera ($2) Terreno ($2) Gris Caricatura ($2) …" at bounding box center [913, 229] width 302 height 169
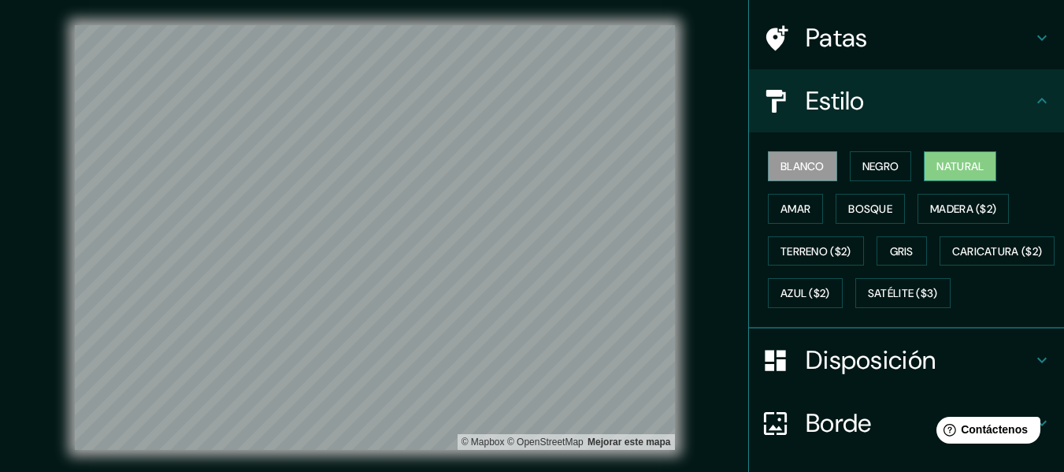
click at [958, 169] on font "Natural" at bounding box center [959, 166] width 47 height 14
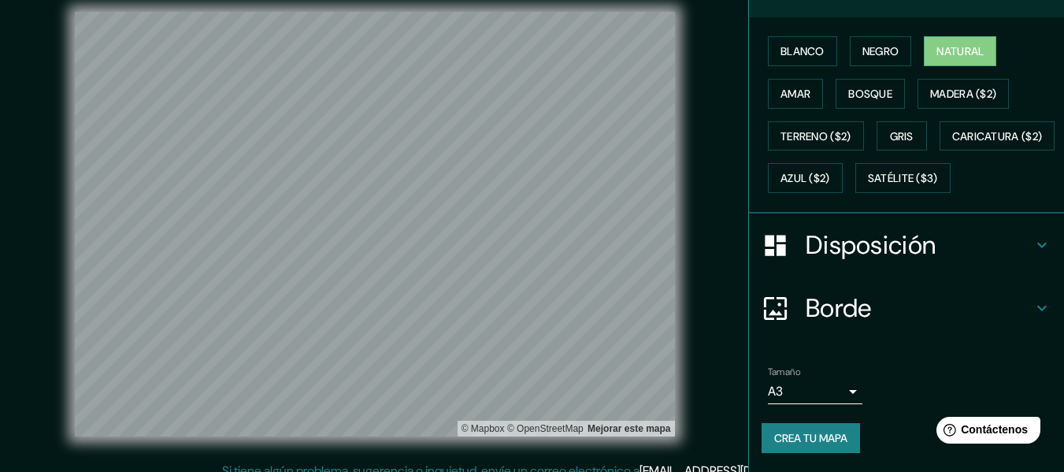
scroll to position [28, 0]
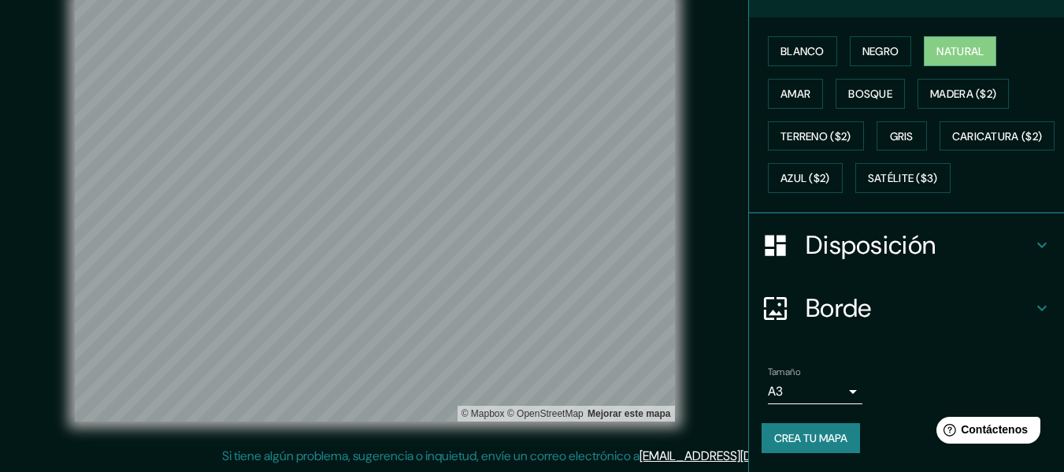
click at [795, 434] on font "Crea tu mapa" at bounding box center [810, 438] width 73 height 14
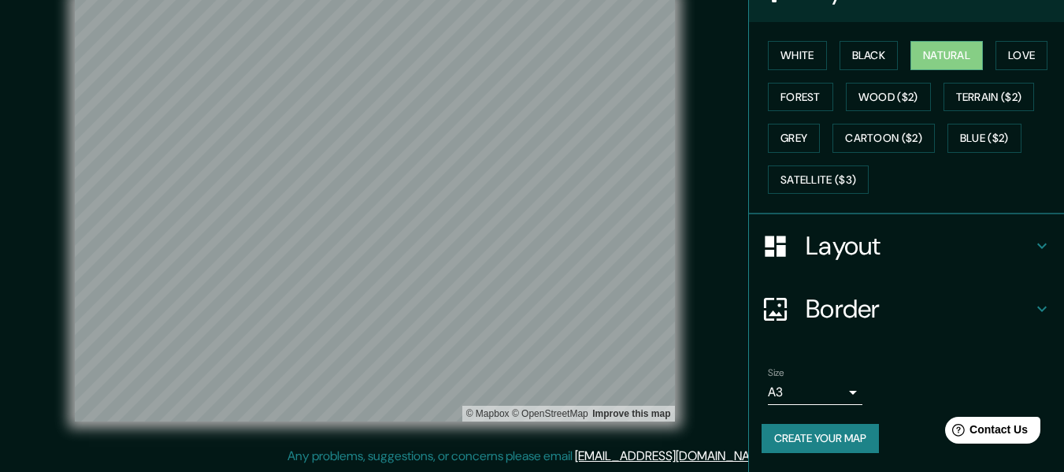
click at [818, 432] on button "Create your map" at bounding box center [820, 438] width 117 height 29
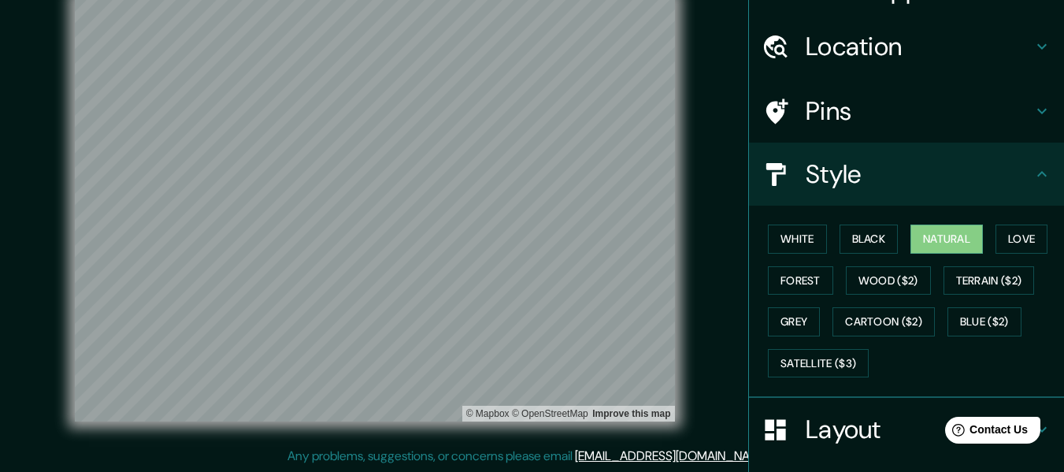
scroll to position [0, 0]
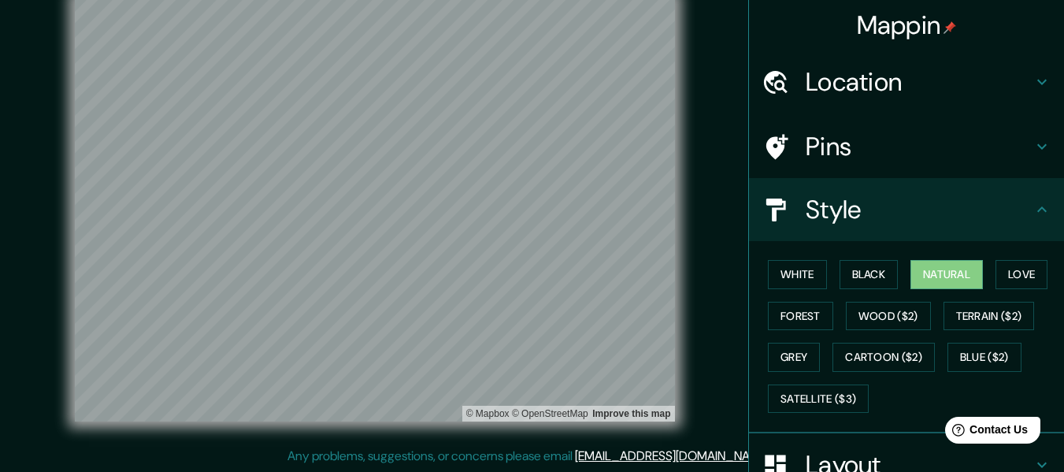
click at [1033, 217] on icon at bounding box center [1042, 209] width 19 height 19
click at [1029, 160] on div "Pins" at bounding box center [906, 146] width 315 height 63
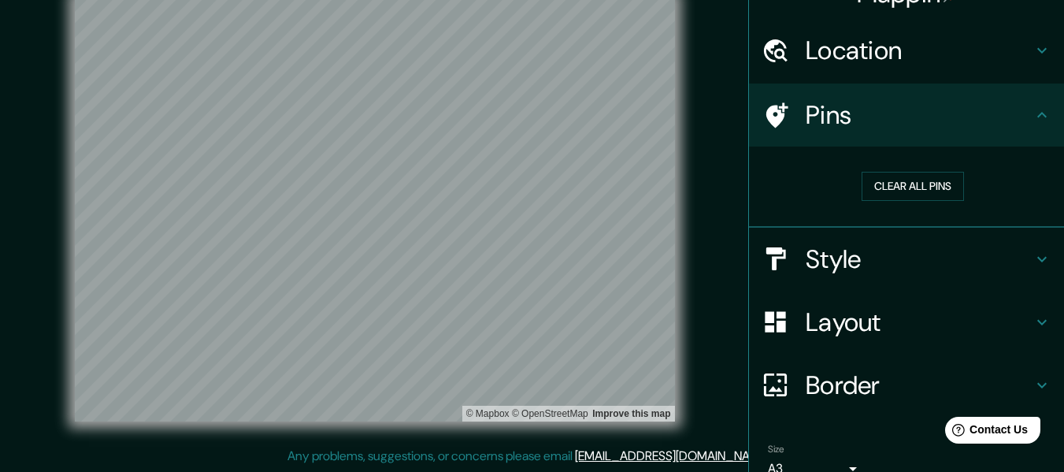
scroll to position [107, 0]
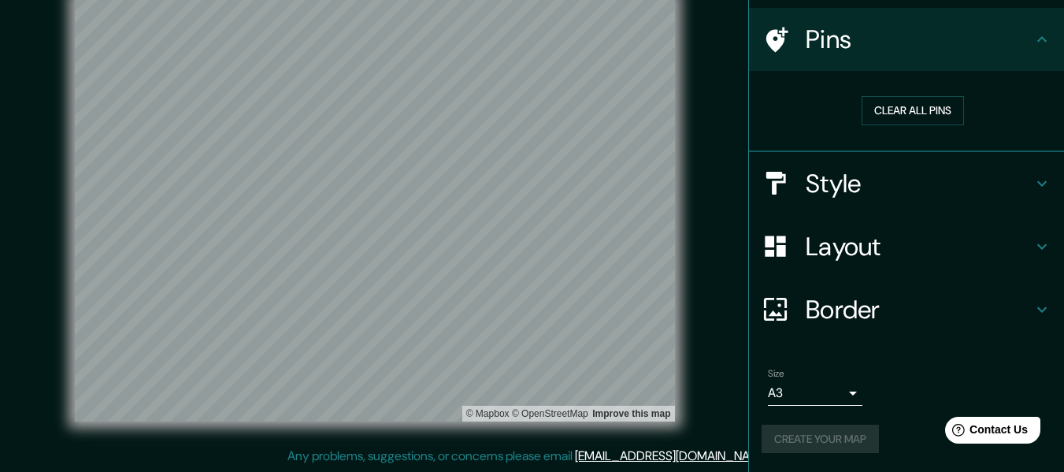
click at [1039, 244] on icon at bounding box center [1042, 246] width 19 height 19
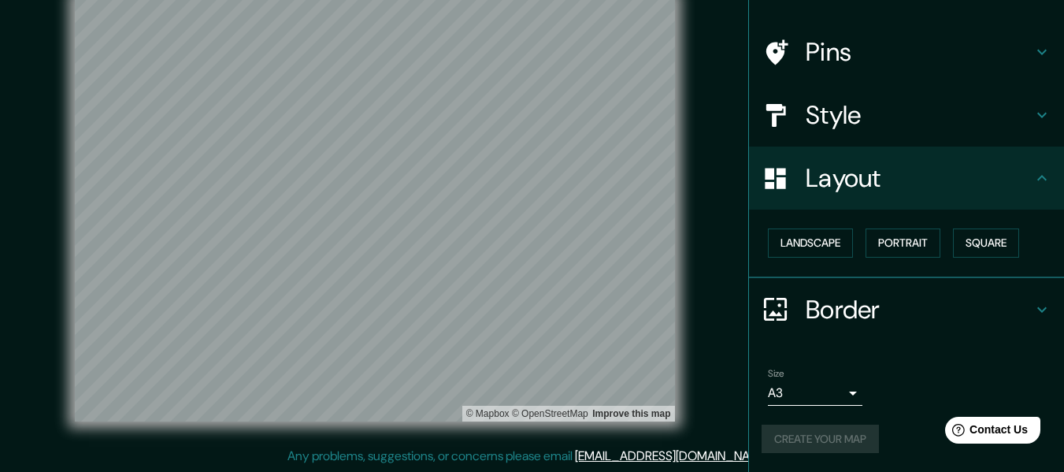
scroll to position [95, 0]
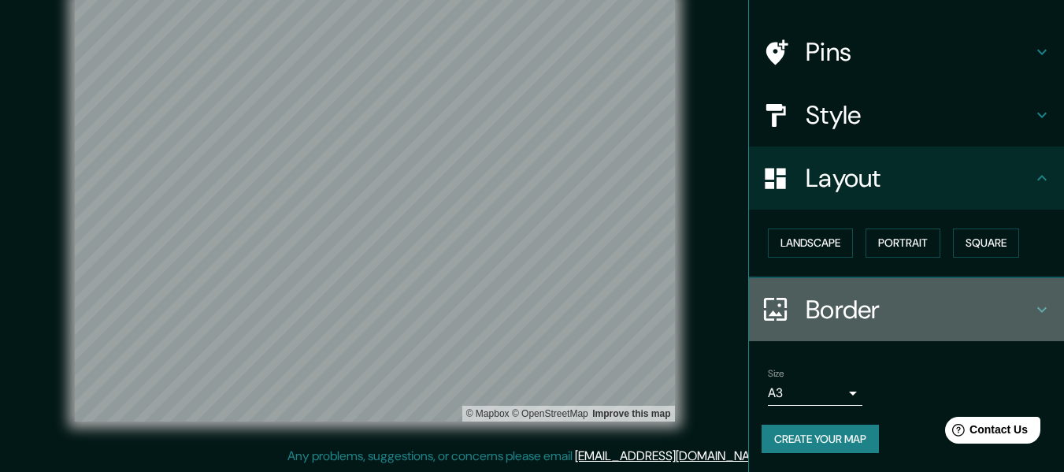
click at [1033, 304] on icon at bounding box center [1042, 309] width 19 height 19
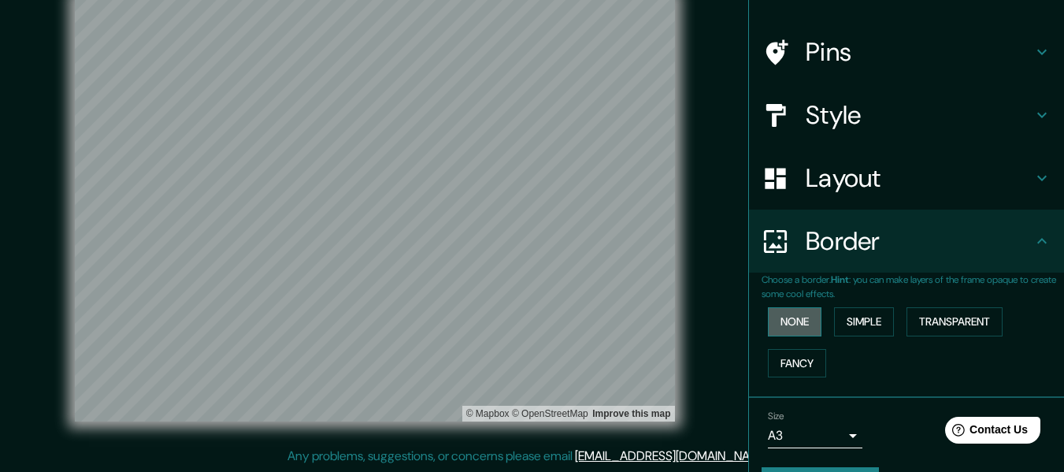
click at [789, 325] on button "None" at bounding box center [795, 321] width 54 height 29
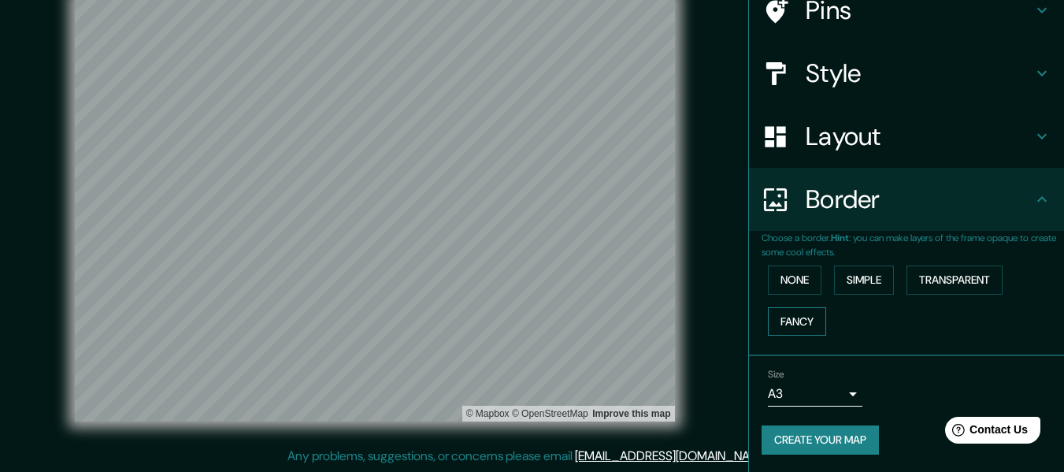
scroll to position [138, 0]
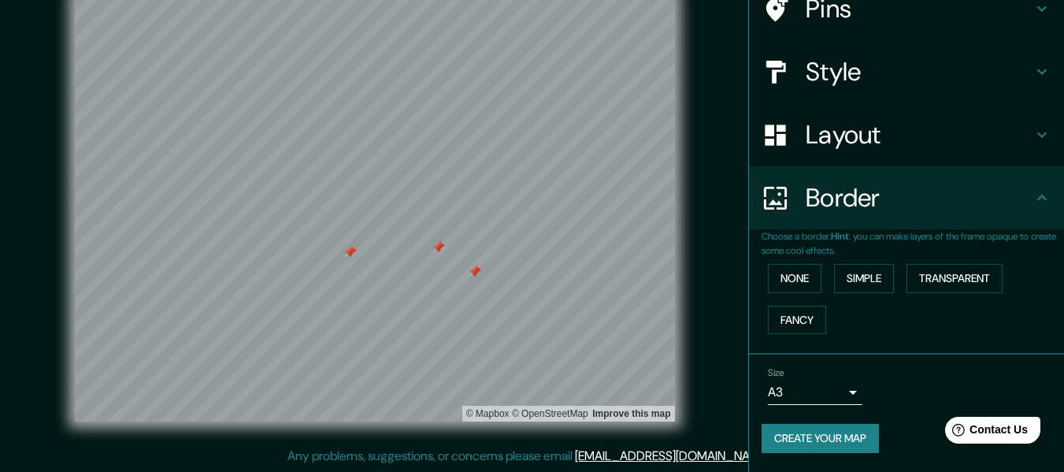
drag, startPoint x: 413, startPoint y: 220, endPoint x: 437, endPoint y: 248, distance: 37.4
click at [437, 248] on div at bounding box center [438, 247] width 13 height 13
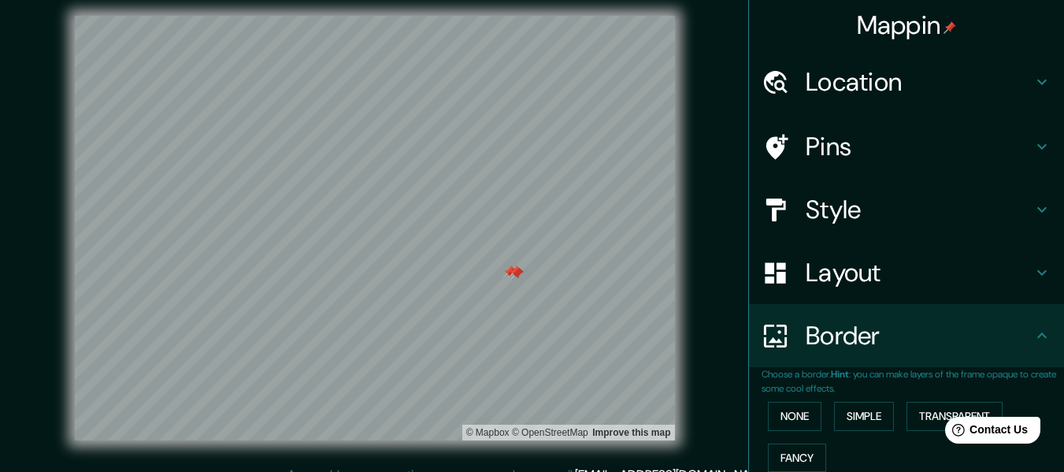
scroll to position [0, 0]
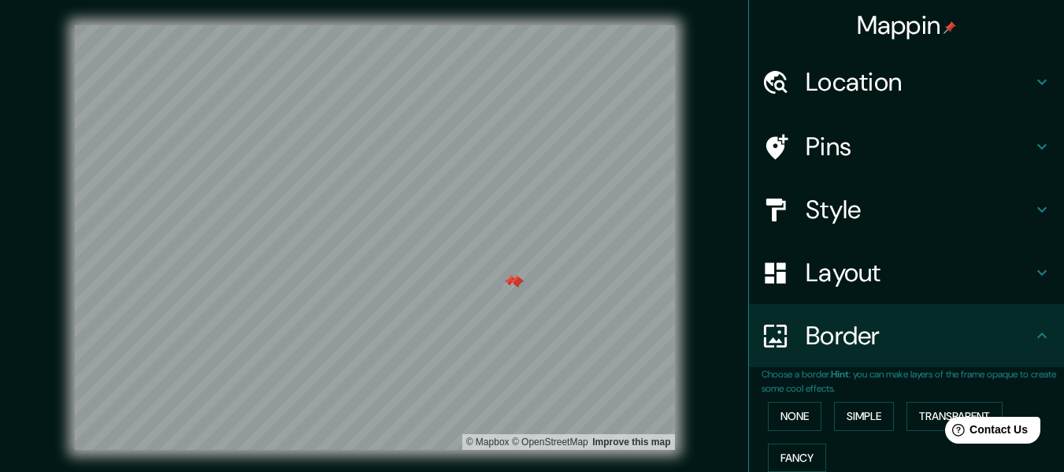
click at [897, 20] on h4 "Mappin" at bounding box center [907, 25] width 100 height 32
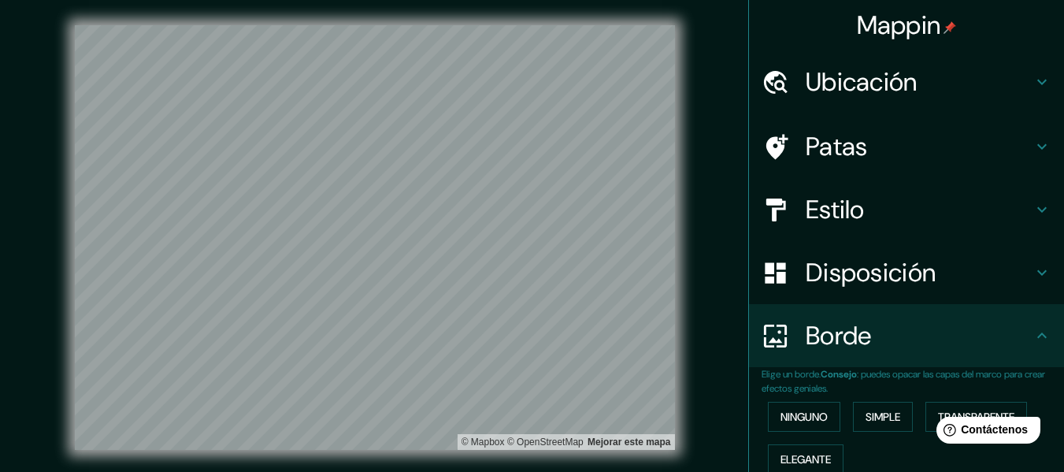
click at [952, 98] on div "Ubicación" at bounding box center [906, 81] width 315 height 63
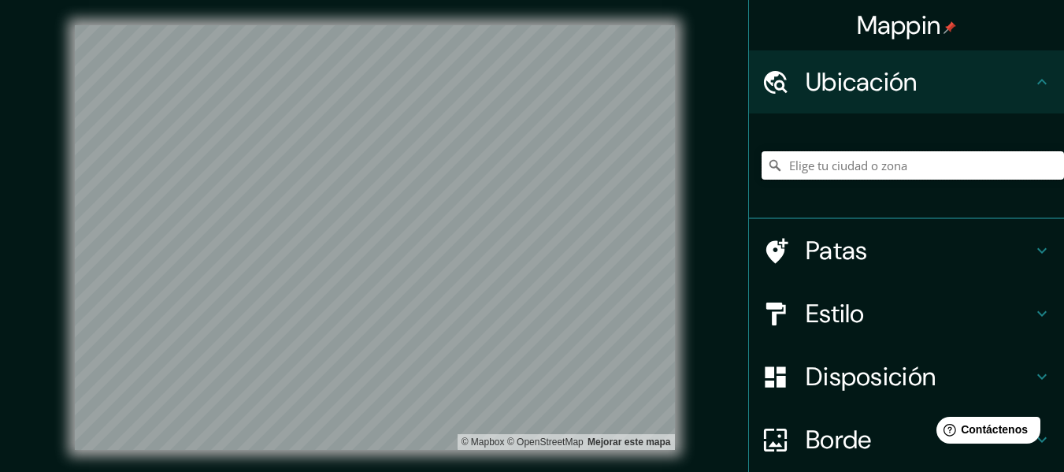
click at [867, 171] on input "Elige tu ciudad o zona" at bounding box center [913, 165] width 302 height 28
click at [793, 163] on input "[GEOGRAPHIC_DATA], [GEOGRAPHIC_DATA], [GEOGRAPHIC_DATA]" at bounding box center [913, 165] width 302 height 28
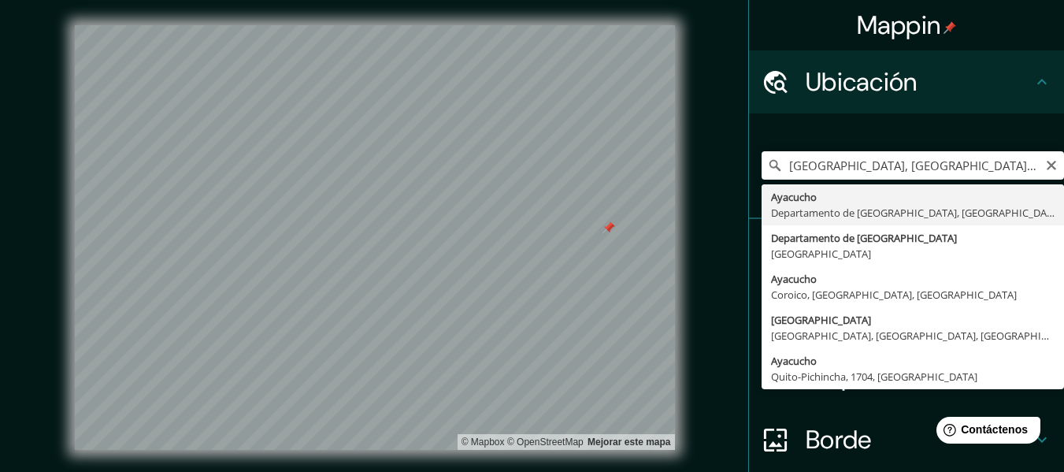
type input "[GEOGRAPHIC_DATA], [GEOGRAPHIC_DATA], [GEOGRAPHIC_DATA]"
